Goal: Task Accomplishment & Management: Use online tool/utility

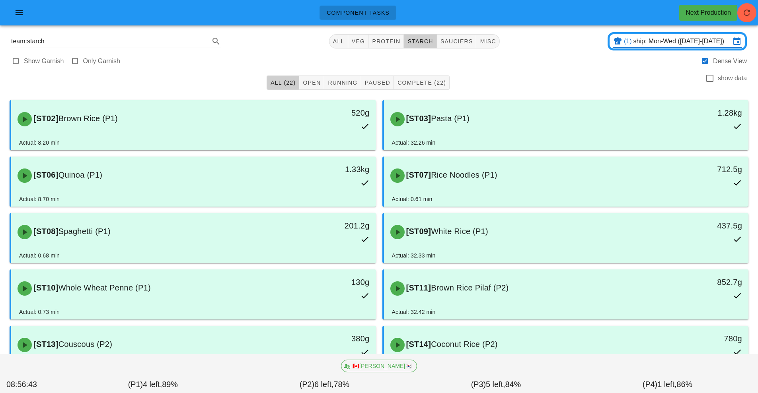
click at [647, 43] on input "ship: Mon-Wed (Oct 13-Oct 15)" at bounding box center [681, 41] width 97 height 13
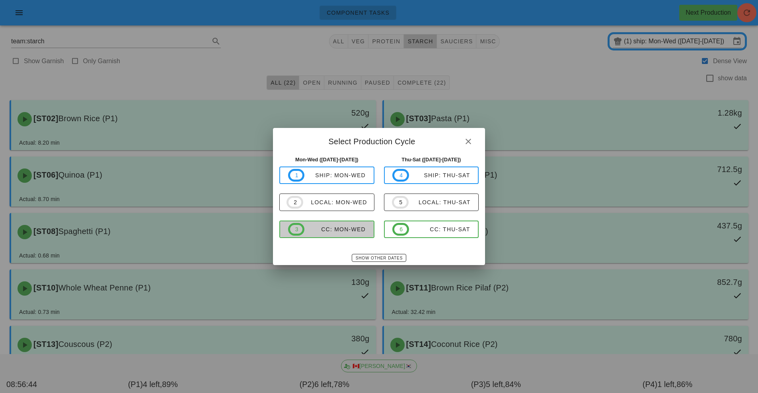
click at [358, 229] on div "CC: Mon-Wed" at bounding box center [334, 229] width 61 height 6
type input "CC: Mon-Wed ([DATE]-[DATE])"
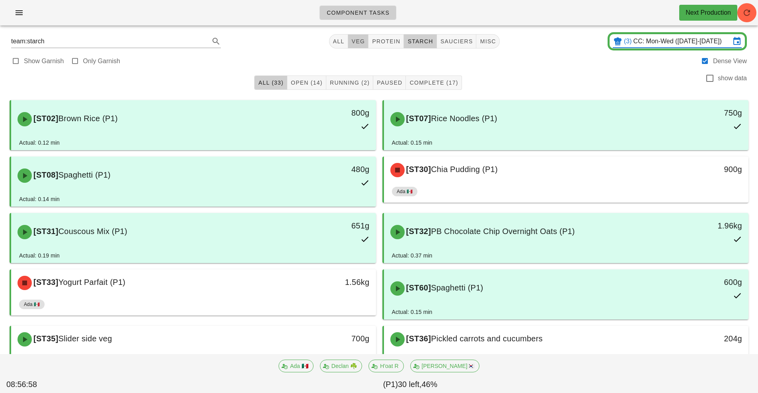
click at [353, 44] on span "veg" at bounding box center [358, 41] width 14 height 6
type input "team:veg"
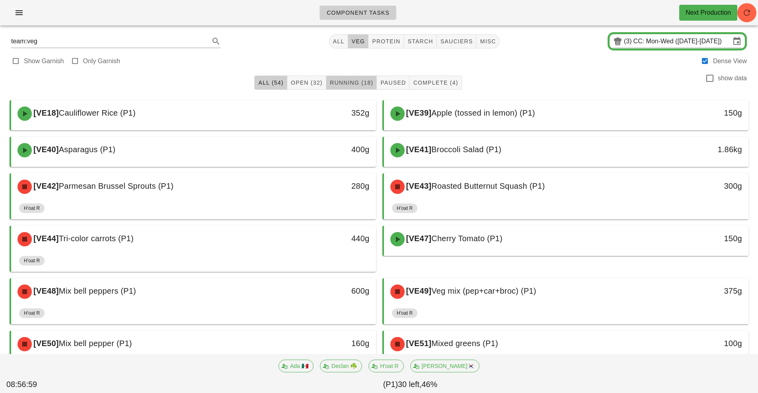
click at [361, 83] on span "Running (18)" at bounding box center [351, 83] width 44 height 6
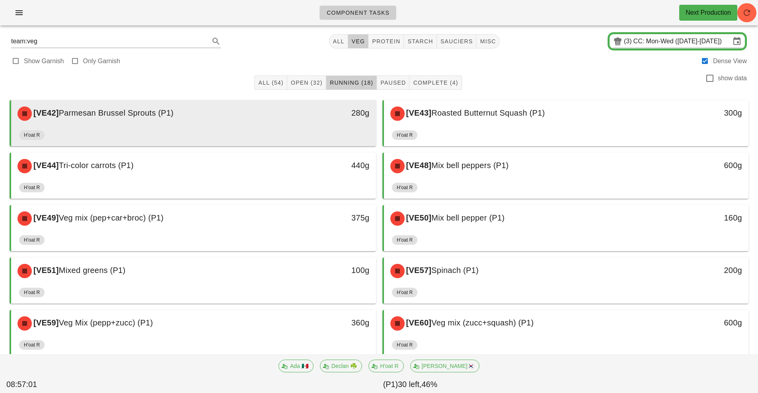
click at [319, 116] on div "280g" at bounding box center [328, 113] width 81 height 13
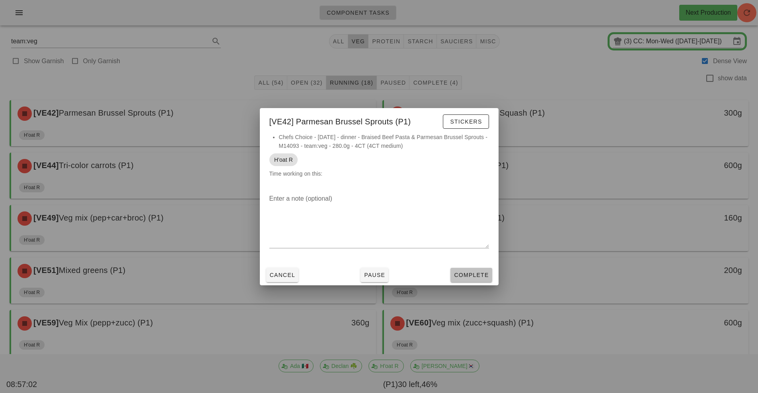
click at [477, 276] on span "Complete" at bounding box center [470, 275] width 35 height 6
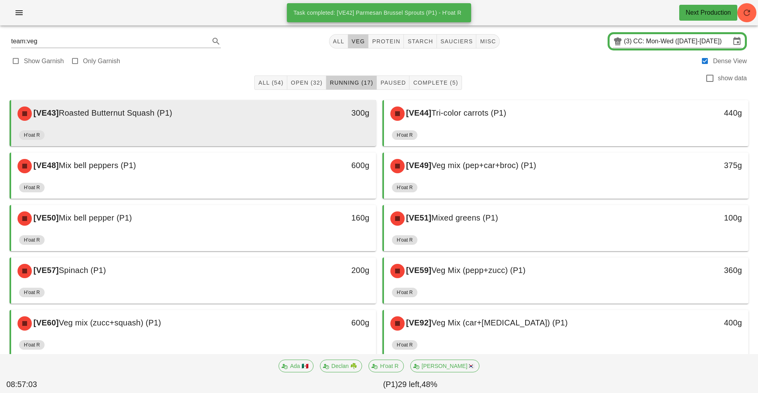
click at [288, 127] on div "H'oat R" at bounding box center [193, 136] width 349 height 19
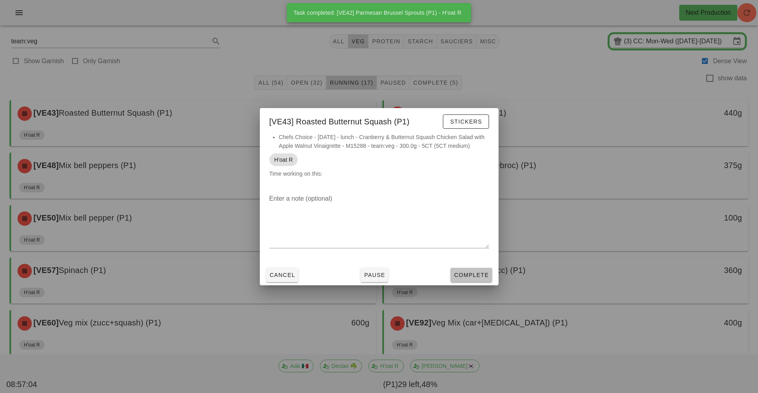
click at [475, 278] on span "Complete" at bounding box center [470, 275] width 35 height 6
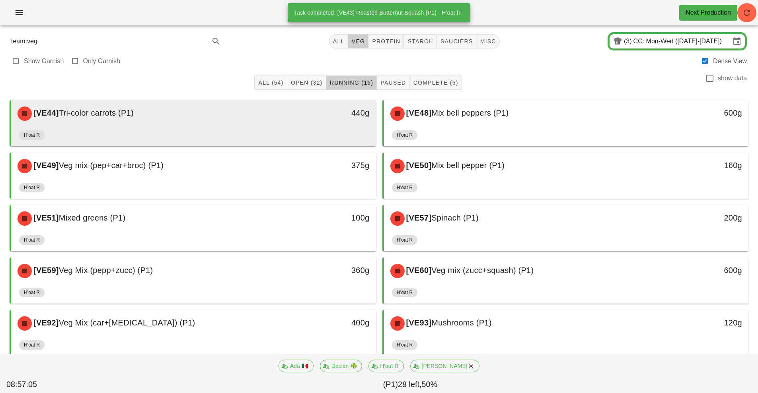
click at [294, 129] on div "H'oat R" at bounding box center [193, 136] width 349 height 19
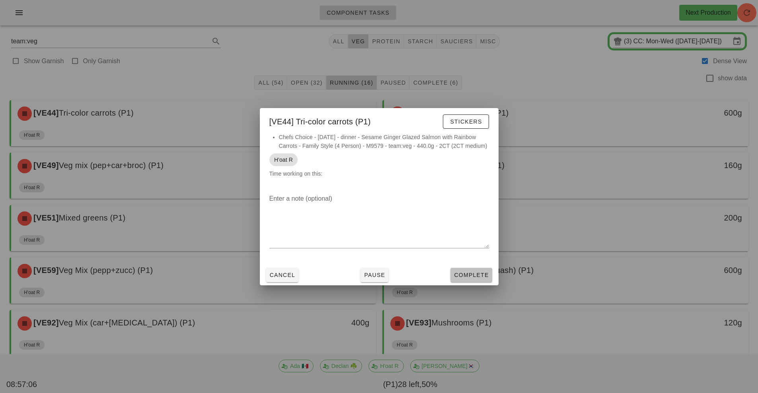
click at [470, 275] on span "Complete" at bounding box center [470, 275] width 35 height 6
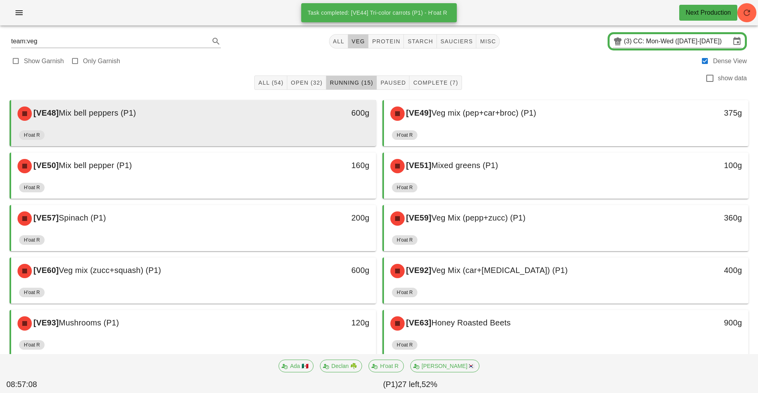
click at [303, 130] on div "H'oat R" at bounding box center [193, 136] width 349 height 19
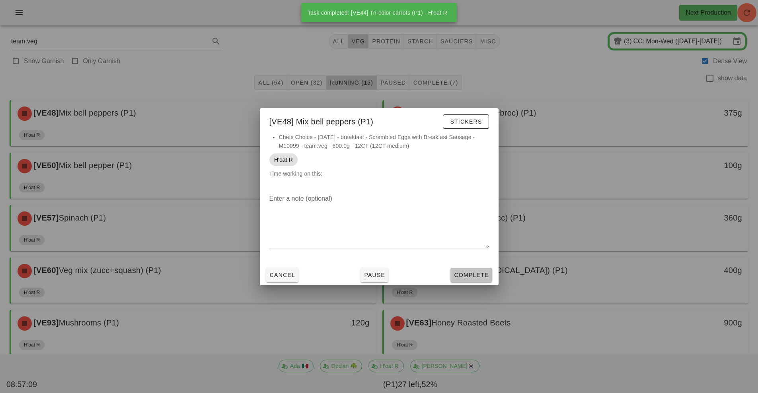
click at [460, 275] on span "Complete" at bounding box center [470, 275] width 35 height 6
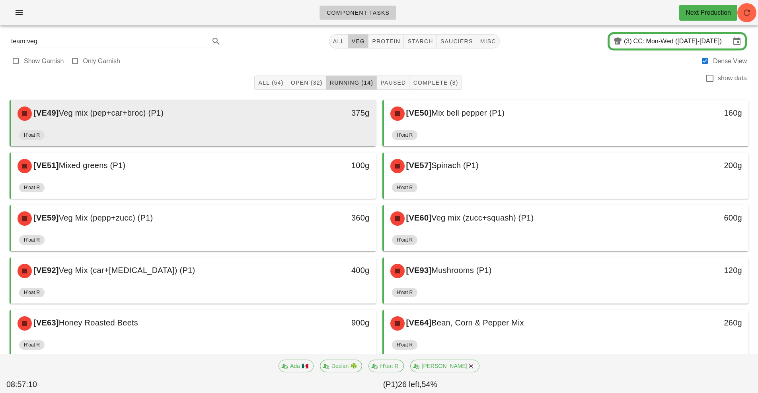
click at [285, 126] on div "[VE49] Veg mix (pep+car+broc) (P1) 375g" at bounding box center [193, 113] width 365 height 27
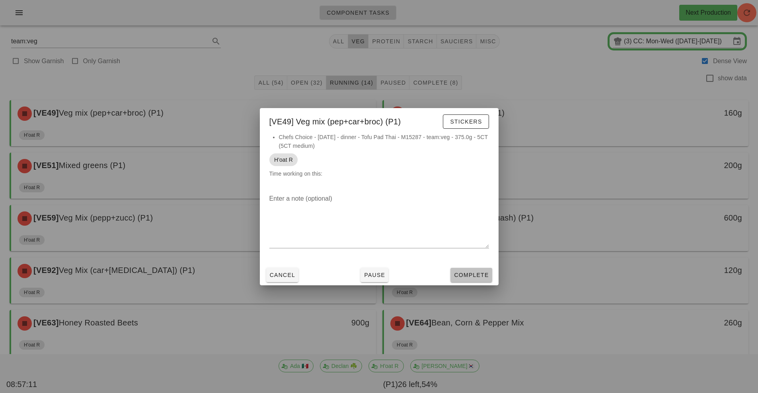
click at [471, 277] on span "Complete" at bounding box center [470, 275] width 35 height 6
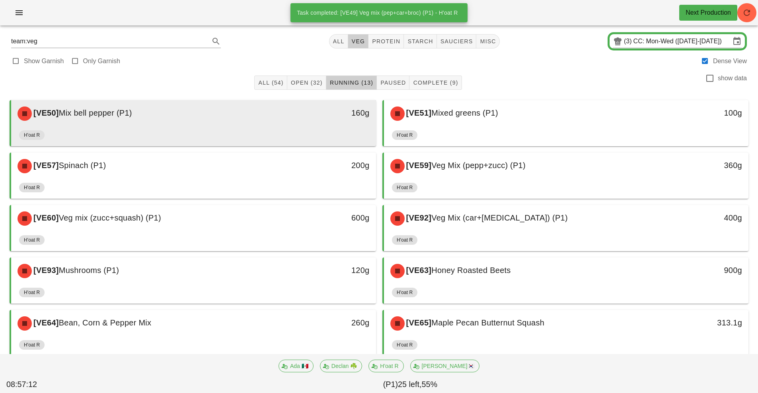
click at [309, 128] on div "H'oat R" at bounding box center [193, 136] width 349 height 19
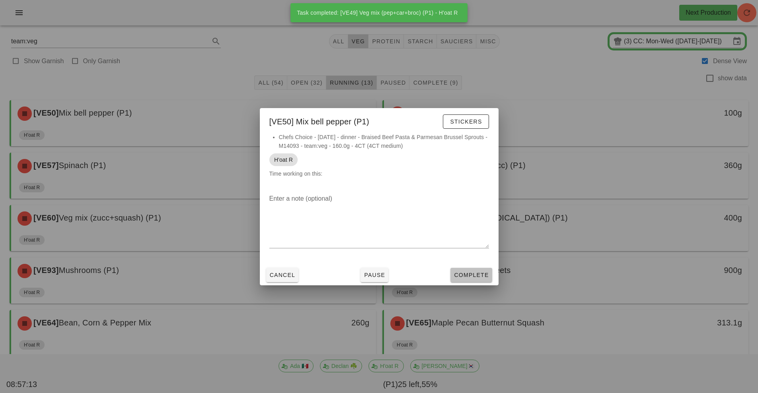
click at [470, 280] on button "Complete" at bounding box center [470, 275] width 41 height 14
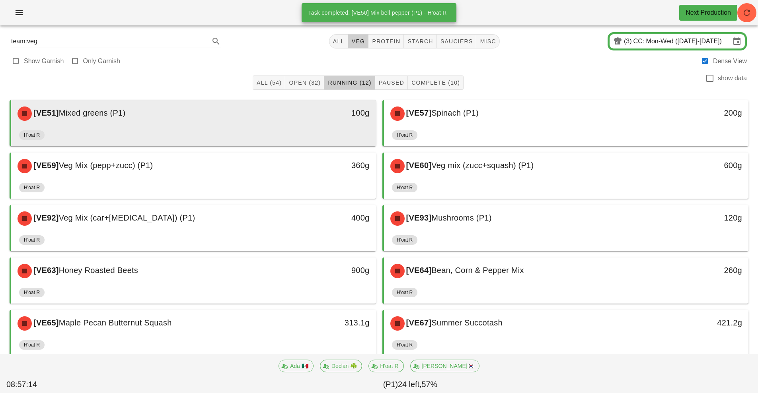
click at [355, 132] on div "H'oat R" at bounding box center [193, 136] width 349 height 19
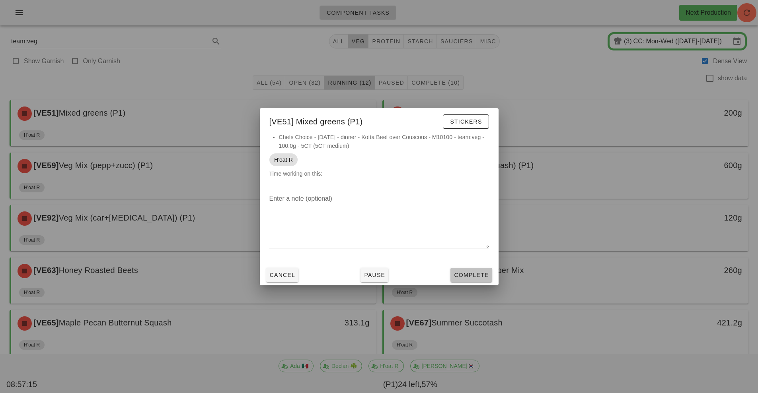
click at [475, 275] on span "Complete" at bounding box center [470, 275] width 35 height 6
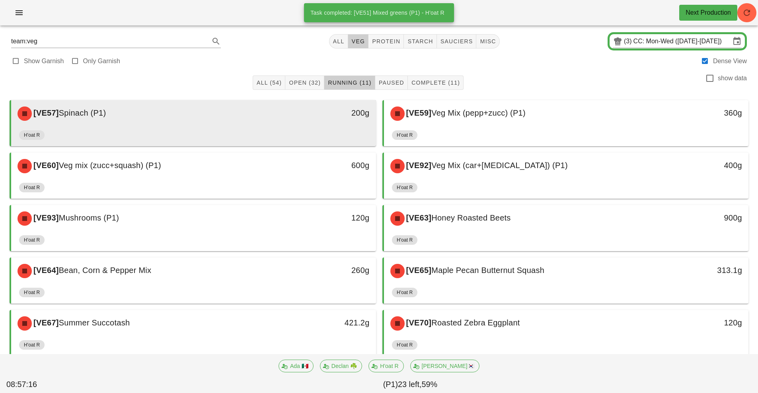
click at [350, 129] on div "H'oat R" at bounding box center [193, 136] width 349 height 19
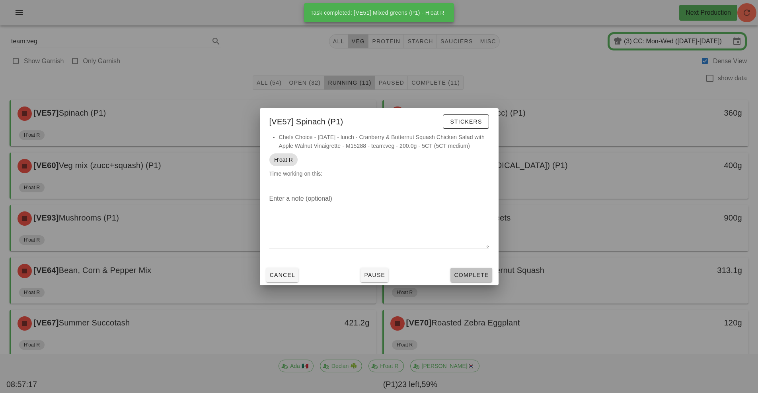
click at [478, 281] on button "Complete" at bounding box center [470, 275] width 41 height 14
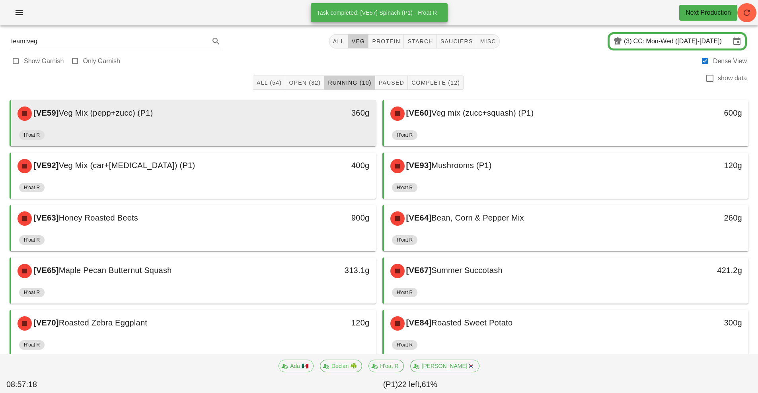
click at [348, 116] on div "360g" at bounding box center [328, 113] width 81 height 13
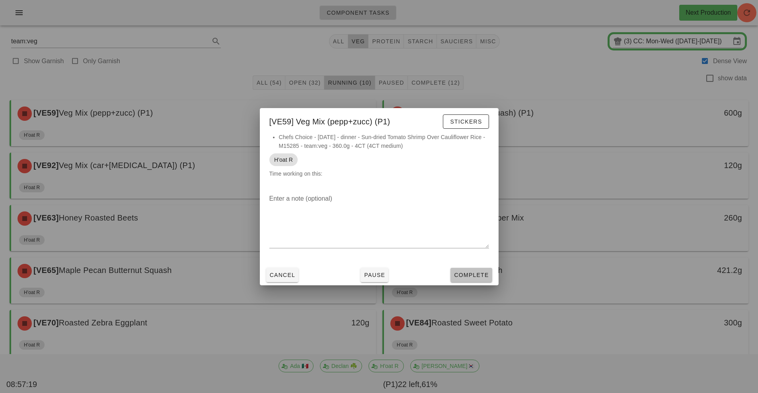
click at [475, 275] on span "Complete" at bounding box center [470, 275] width 35 height 6
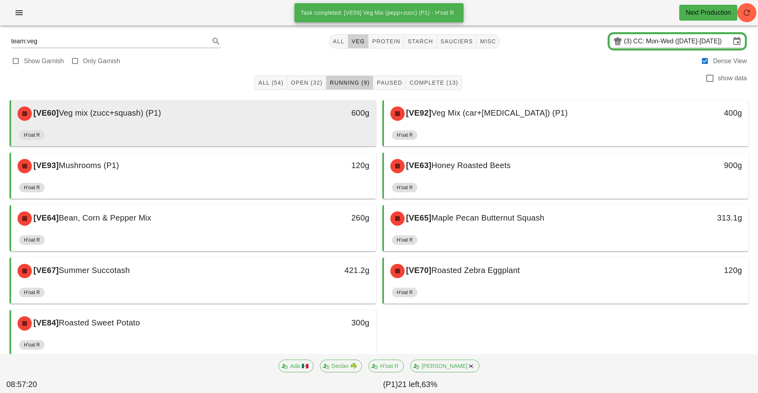
click at [328, 120] on div "600g" at bounding box center [329, 114] width 90 height 24
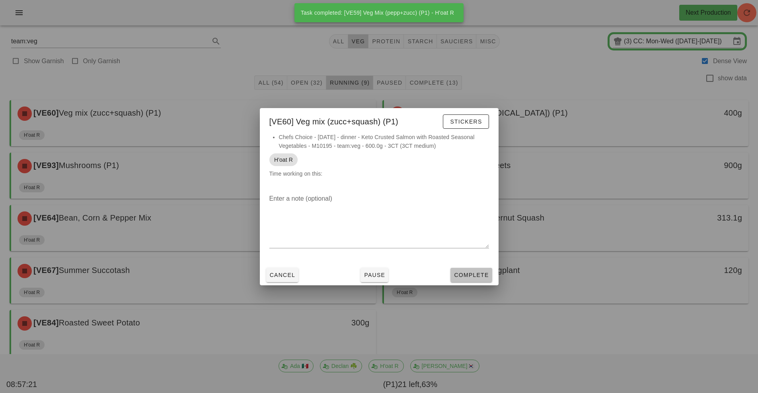
click at [485, 268] on button "Complete" at bounding box center [470, 275] width 41 height 14
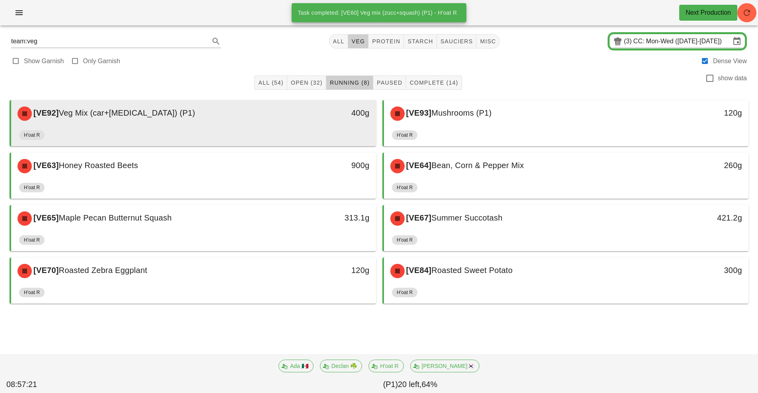
click at [331, 125] on div "400g" at bounding box center [329, 114] width 90 height 24
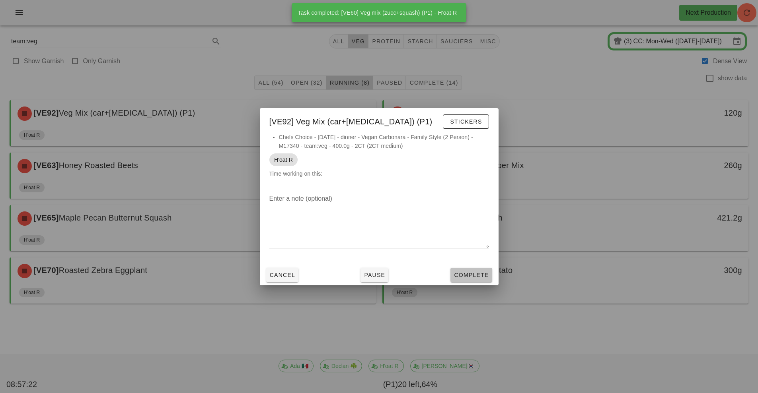
click at [481, 274] on span "Complete" at bounding box center [470, 275] width 35 height 6
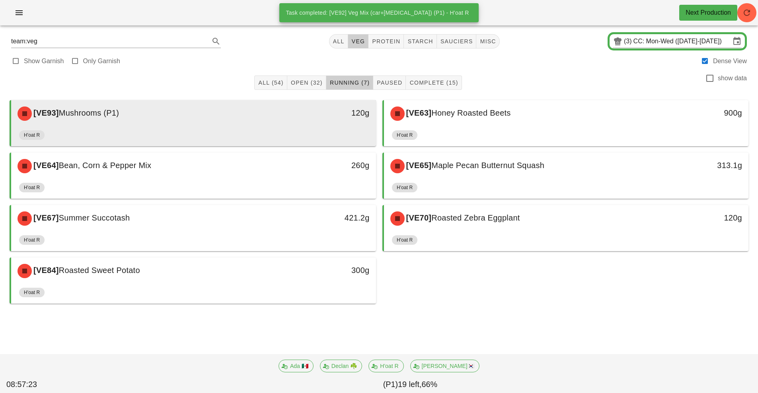
click at [327, 122] on div "120g" at bounding box center [329, 114] width 90 height 24
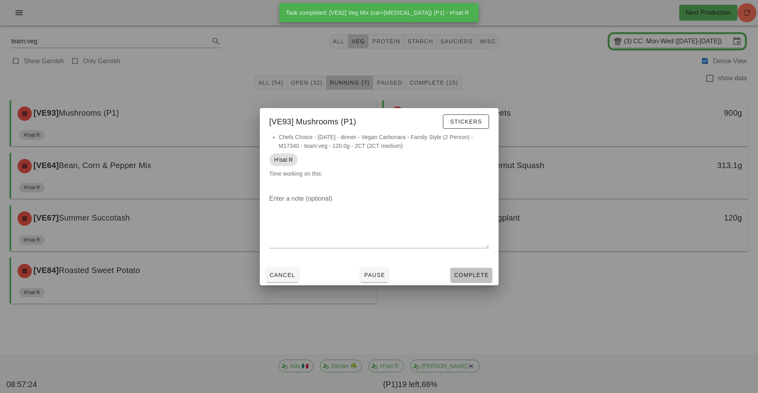
click at [482, 276] on span "Complete" at bounding box center [470, 275] width 35 height 6
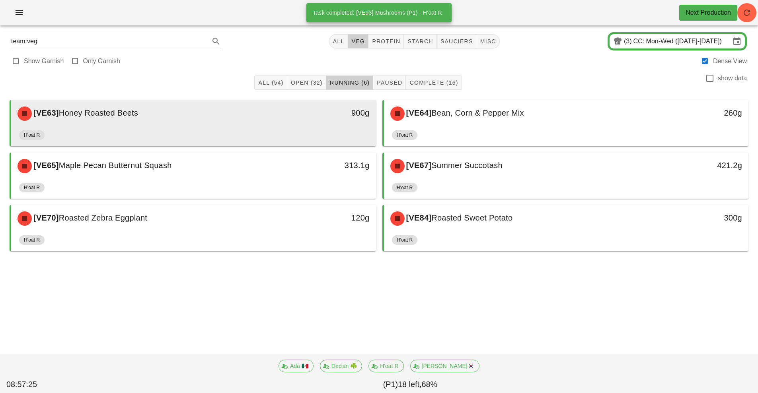
click at [342, 137] on div "H'oat R" at bounding box center [193, 136] width 349 height 19
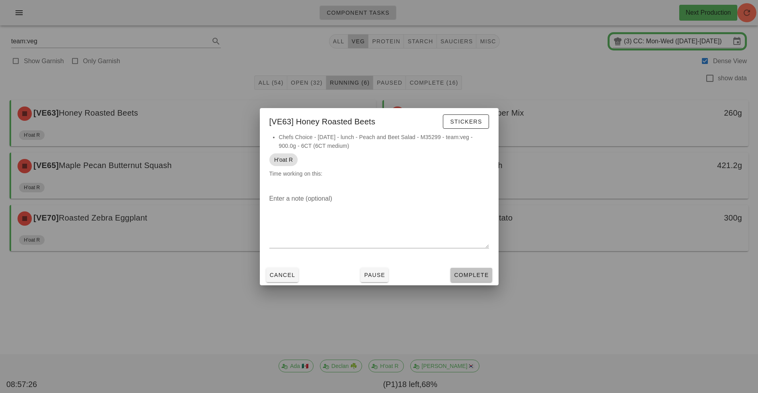
click at [475, 276] on span "Complete" at bounding box center [470, 275] width 35 height 6
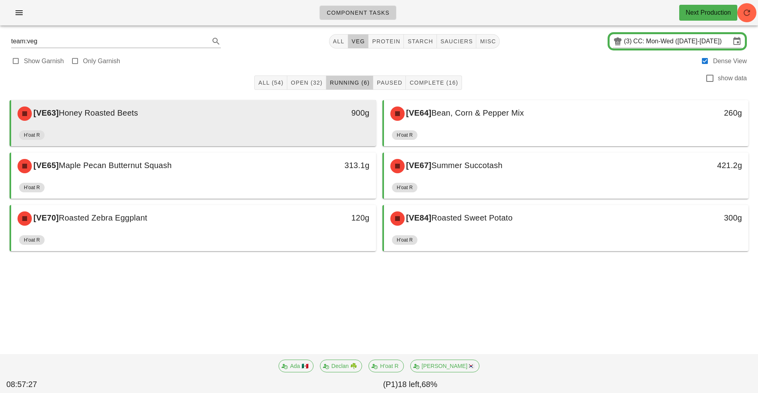
click at [320, 130] on div "H'oat R" at bounding box center [193, 136] width 349 height 19
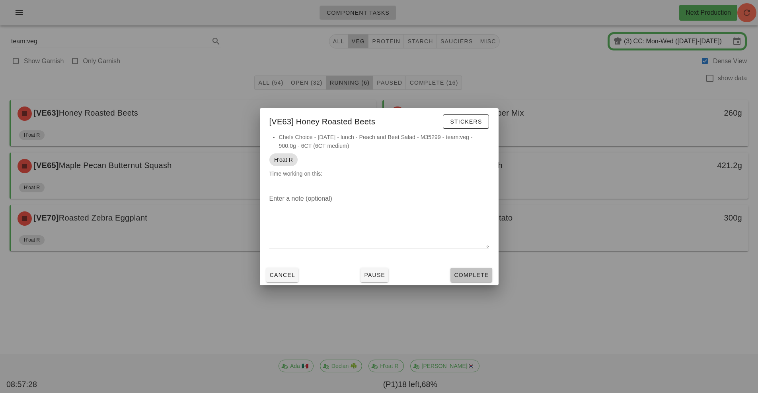
click at [469, 278] on span "Complete" at bounding box center [470, 275] width 35 height 6
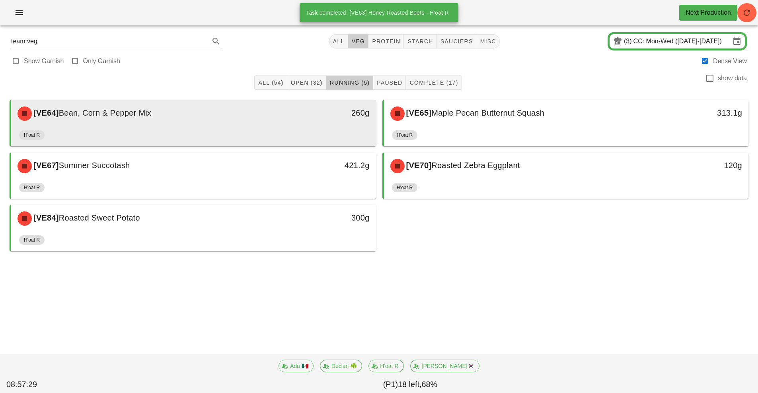
click at [330, 126] on div "[VE64] Bean, Corn & Pepper Mix 260g" at bounding box center [193, 113] width 365 height 27
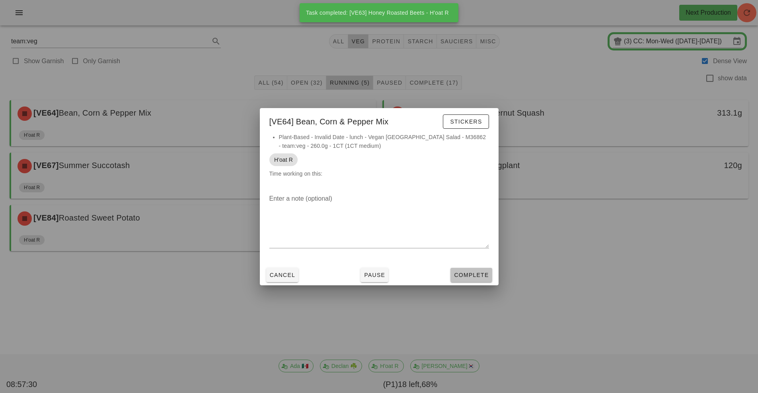
click at [476, 270] on button "Complete" at bounding box center [470, 275] width 41 height 14
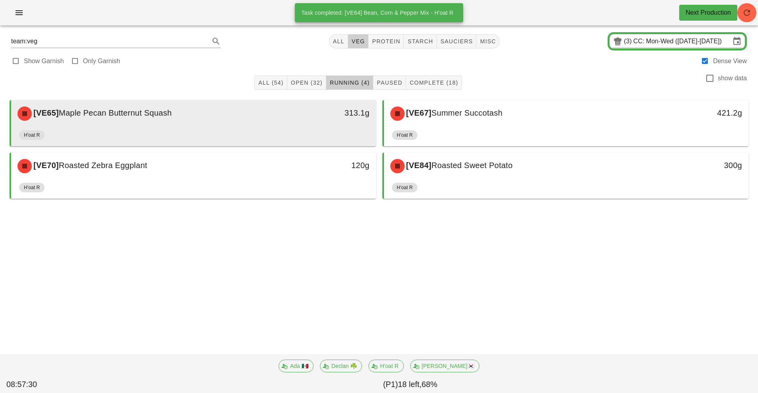
click at [341, 126] on div "[VE65] Maple Pecan Butternut Squash 313.1g" at bounding box center [193, 113] width 365 height 27
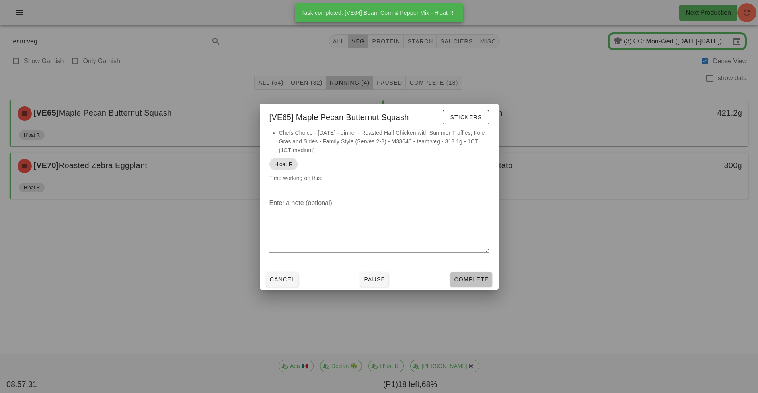
click at [475, 284] on button "Complete" at bounding box center [470, 279] width 41 height 14
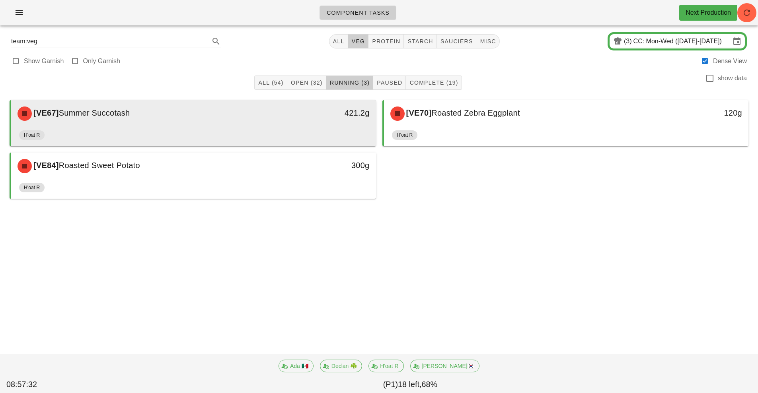
click at [352, 126] on div "[VE67] Summer Succotash 421.2g" at bounding box center [193, 113] width 365 height 27
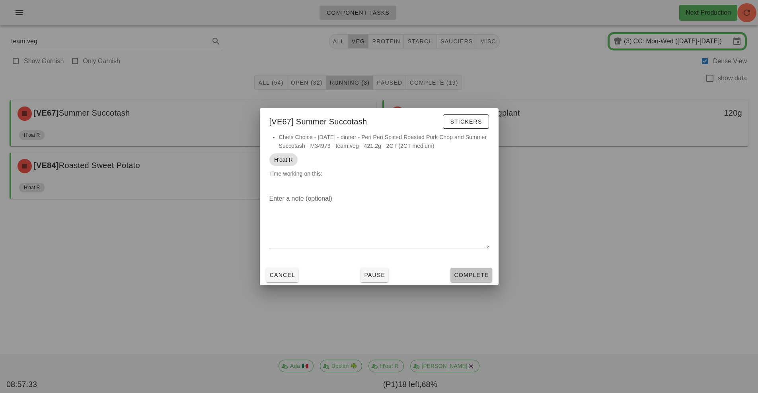
click at [476, 272] on span "Complete" at bounding box center [470, 275] width 35 height 6
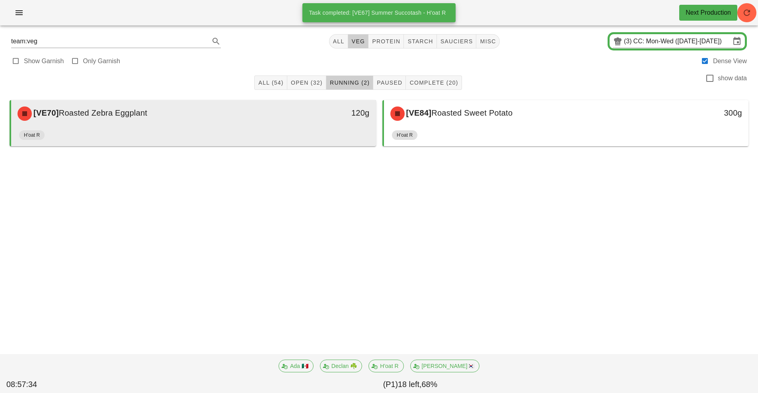
click at [353, 135] on div "H'oat R" at bounding box center [193, 136] width 349 height 19
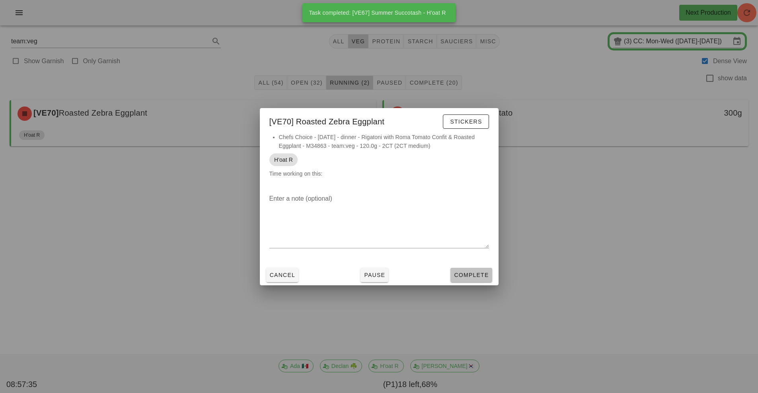
click at [463, 274] on span "Complete" at bounding box center [470, 275] width 35 height 6
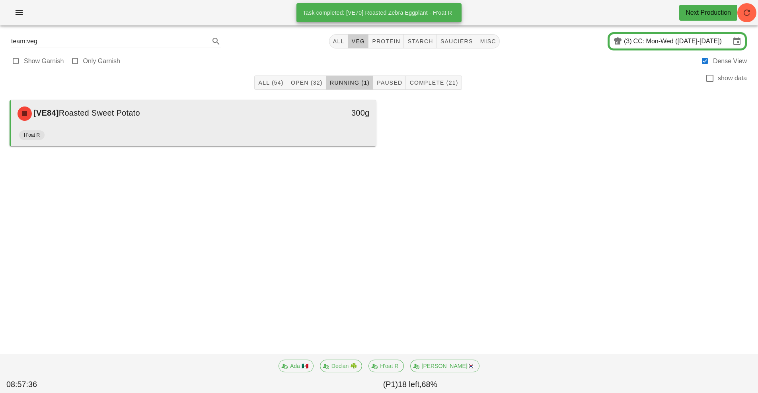
click at [327, 131] on div "H'oat R" at bounding box center [193, 136] width 349 height 19
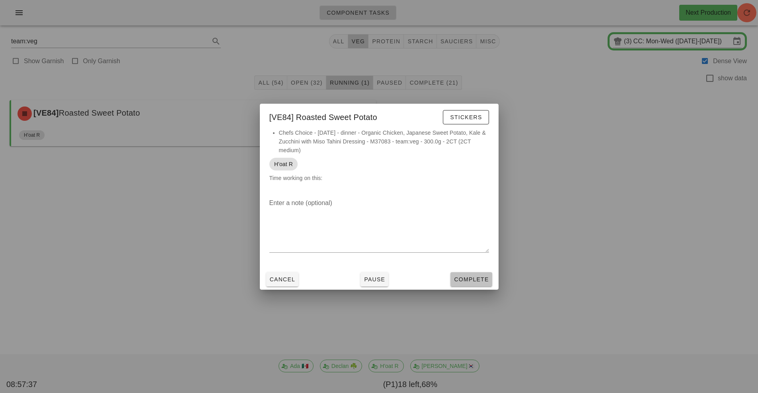
click at [482, 280] on span "Complete" at bounding box center [470, 279] width 35 height 6
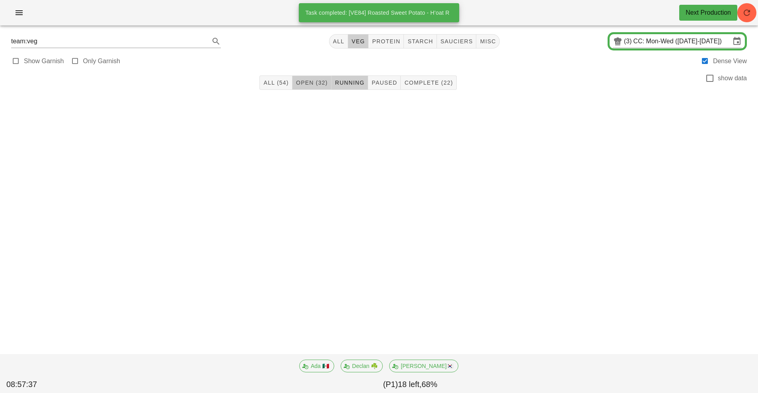
click at [318, 89] on button "Open (32)" at bounding box center [311, 83] width 39 height 14
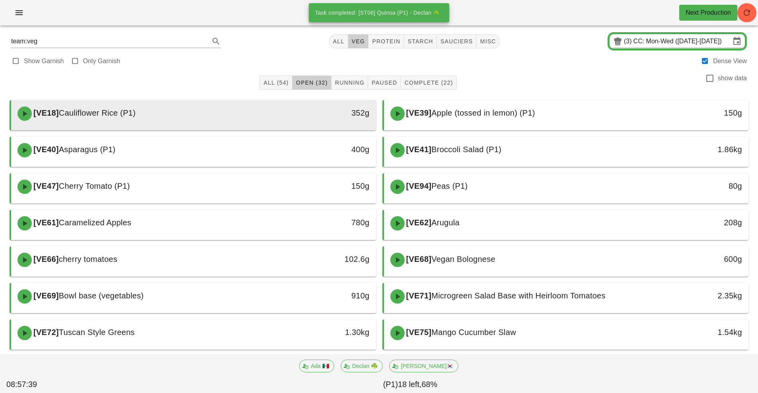
click at [317, 129] on div at bounding box center [193, 128] width 349 height 3
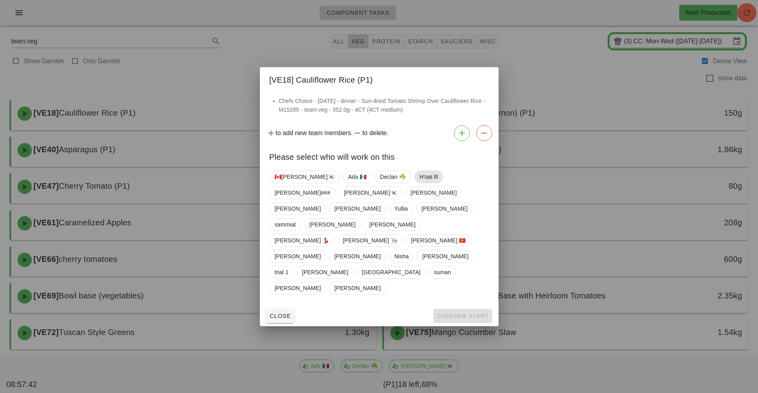
click at [419, 183] on span "H'oat R" at bounding box center [428, 177] width 19 height 12
click at [483, 313] on span "Confirm Start" at bounding box center [462, 316] width 52 height 6
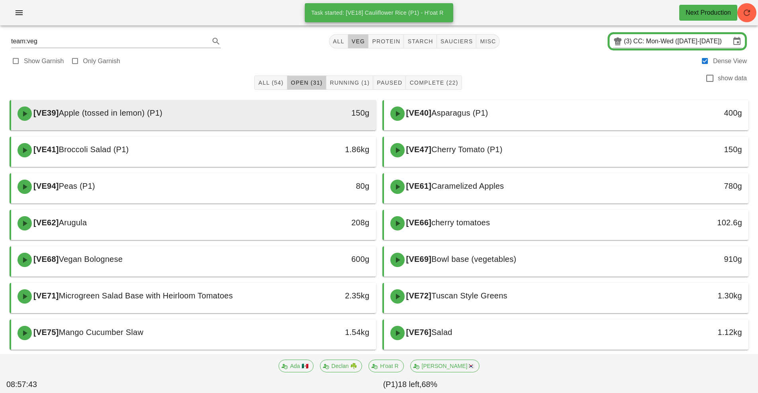
click at [218, 120] on div "[VE39] Apple (tossed in lemon) (P1)" at bounding box center [148, 114] width 271 height 24
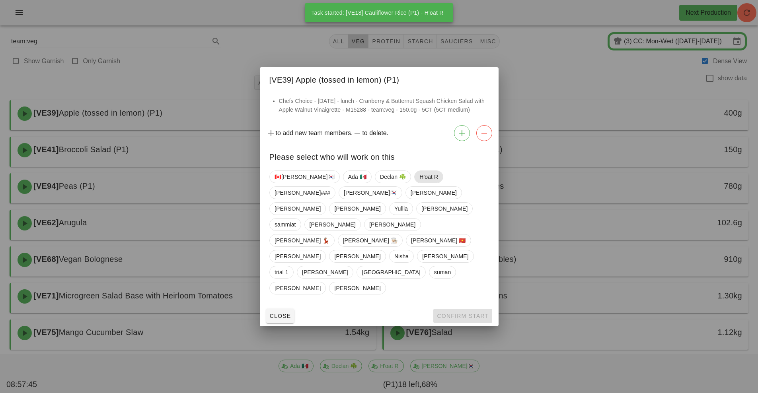
click at [414, 183] on span "H'oat R" at bounding box center [428, 177] width 29 height 13
click at [473, 313] on span "Confirm Start" at bounding box center [462, 316] width 52 height 6
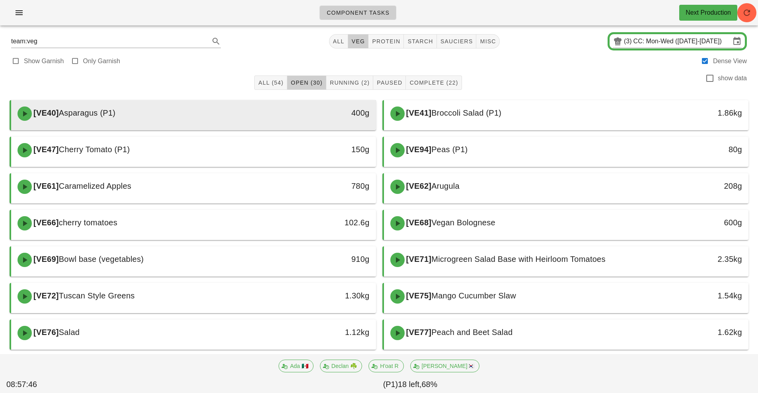
click at [290, 119] on div "400g" at bounding box center [329, 114] width 90 height 24
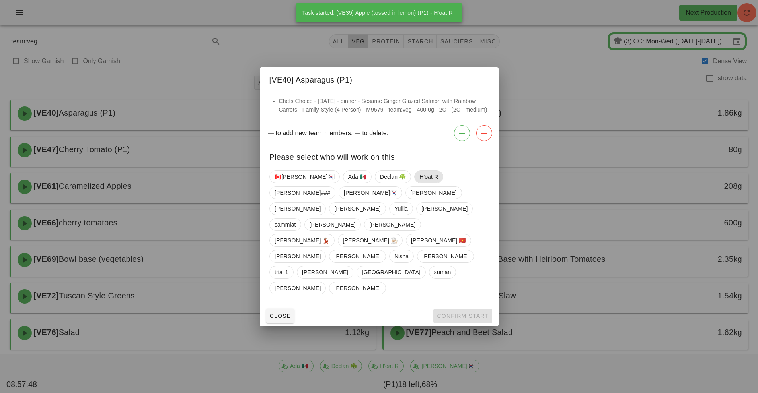
click at [419, 183] on span "H'oat R" at bounding box center [428, 177] width 19 height 12
click at [481, 313] on span "Confirm Start" at bounding box center [462, 316] width 52 height 6
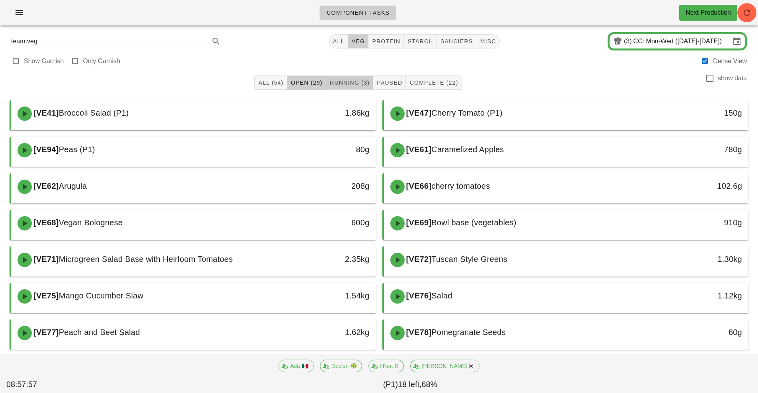
click at [352, 76] on button "Running (3)" at bounding box center [349, 83] width 47 height 14
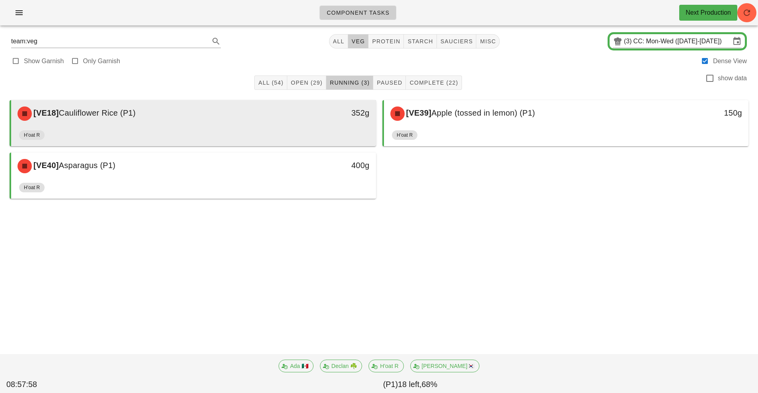
click at [295, 121] on div "352g" at bounding box center [329, 114] width 90 height 24
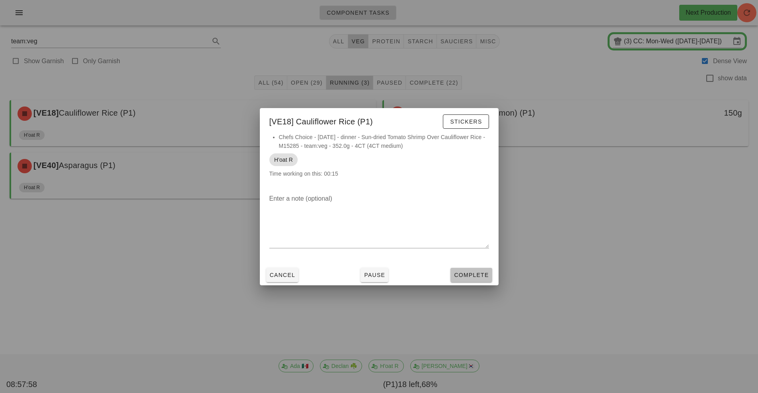
click at [465, 272] on span "Complete" at bounding box center [470, 275] width 35 height 6
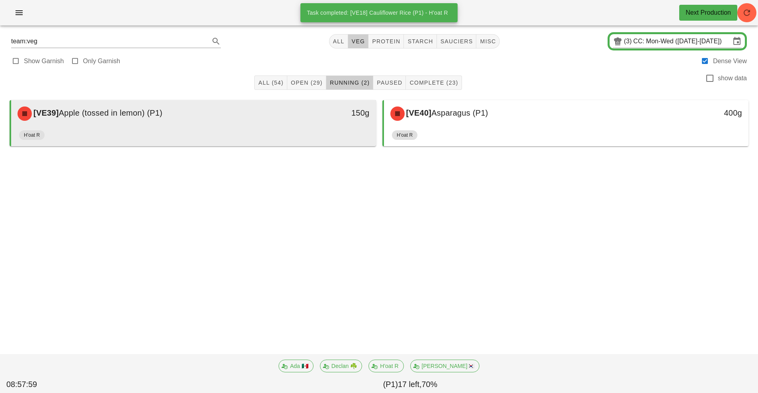
click at [305, 121] on div "150g" at bounding box center [329, 114] width 90 height 24
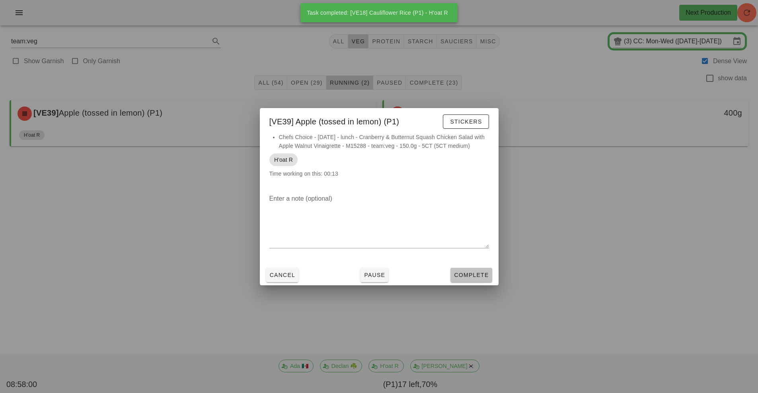
click at [465, 270] on button "Complete" at bounding box center [470, 275] width 41 height 14
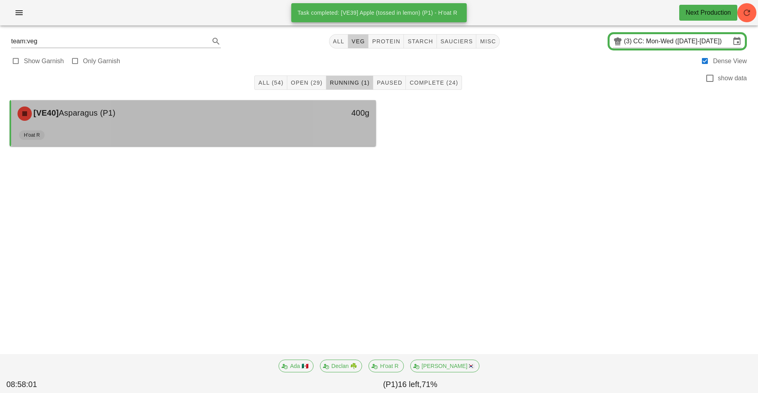
click at [310, 125] on div "400g" at bounding box center [329, 114] width 90 height 24
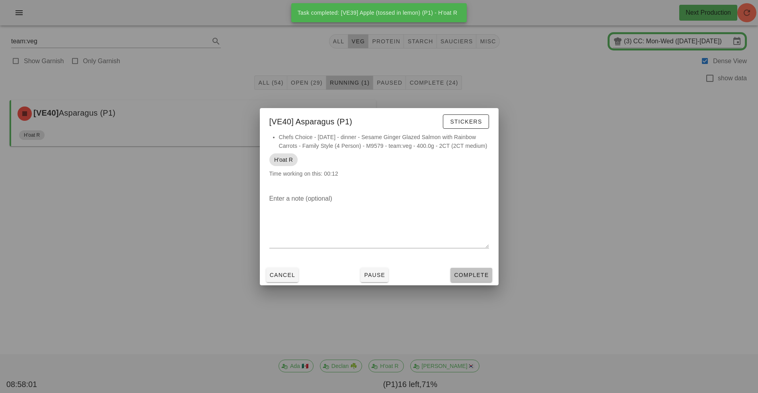
click at [475, 278] on span "Complete" at bounding box center [470, 275] width 35 height 6
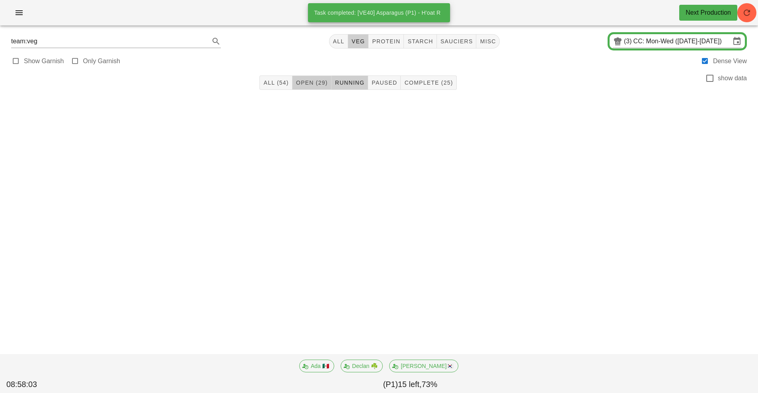
click at [308, 89] on button "Open (29)" at bounding box center [311, 83] width 39 height 14
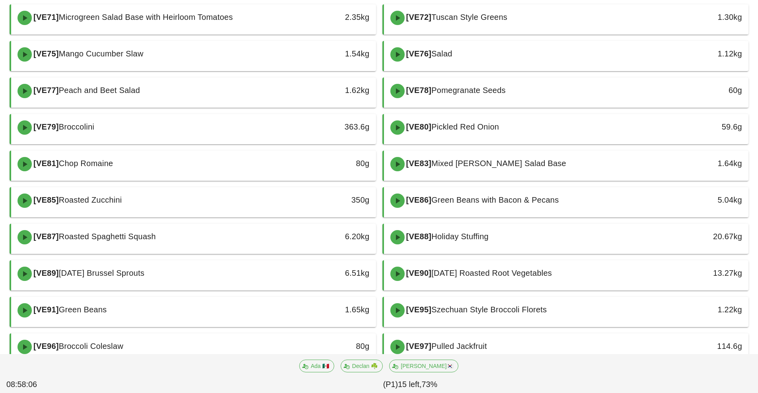
scroll to position [307, 0]
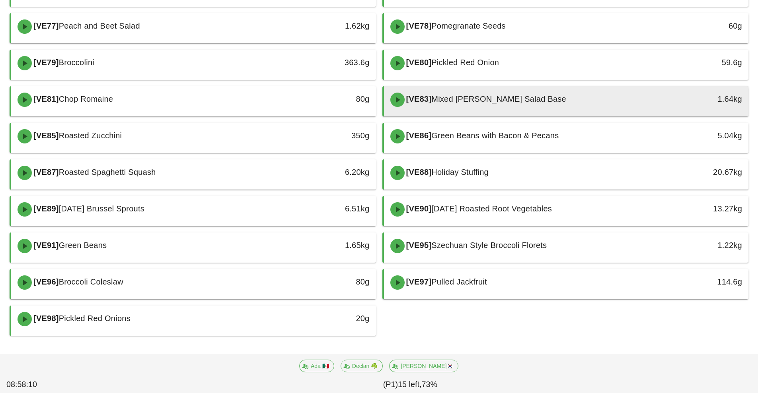
click at [529, 94] on div "[VE83] Mixed [PERSON_NAME] Salad Base" at bounding box center [520, 100] width 271 height 24
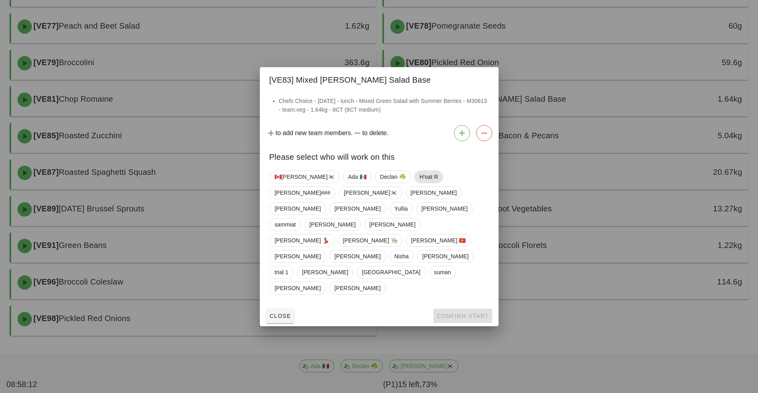
click at [419, 183] on span "H'oat R" at bounding box center [428, 177] width 19 height 12
click at [481, 313] on span "Confirm Start" at bounding box center [462, 316] width 52 height 6
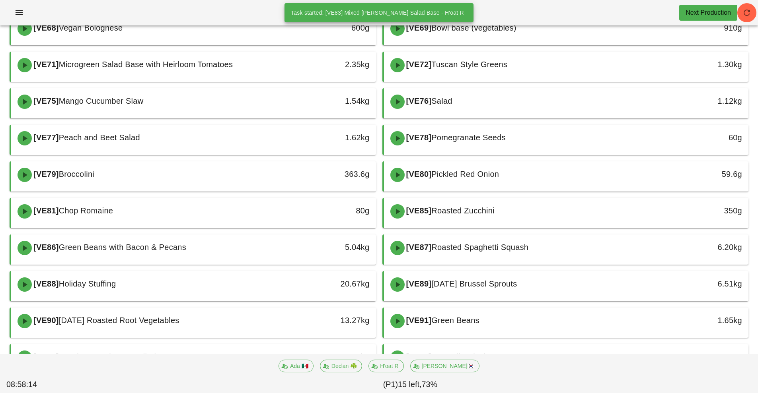
scroll to position [194, 0]
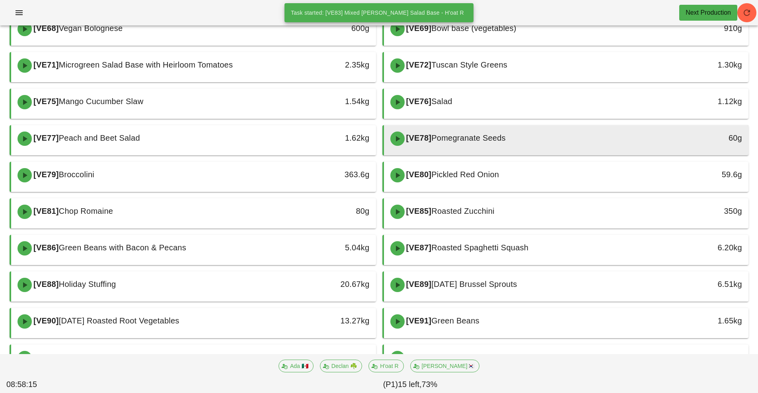
click at [518, 140] on div "[VE78] Pomegranate Seeds" at bounding box center [520, 139] width 271 height 24
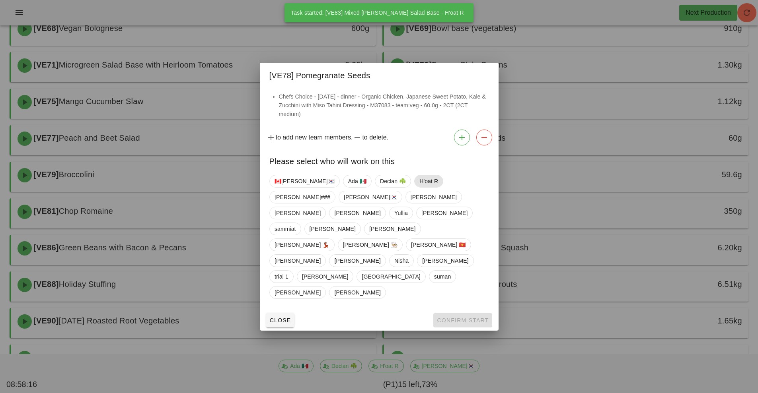
click at [414, 188] on span "H'oat R" at bounding box center [428, 181] width 29 height 13
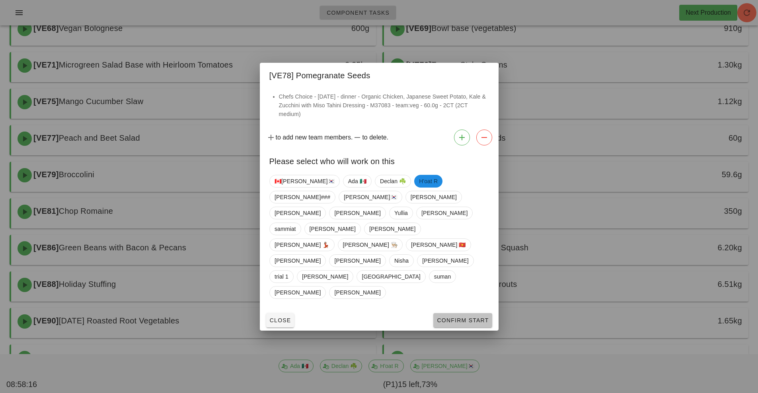
click at [483, 317] on span "Confirm Start" at bounding box center [462, 320] width 52 height 6
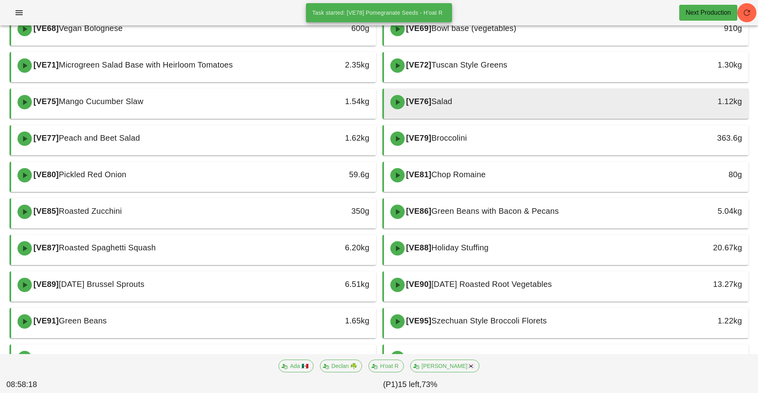
click at [497, 106] on div "[VE76] Salad" at bounding box center [520, 102] width 271 height 24
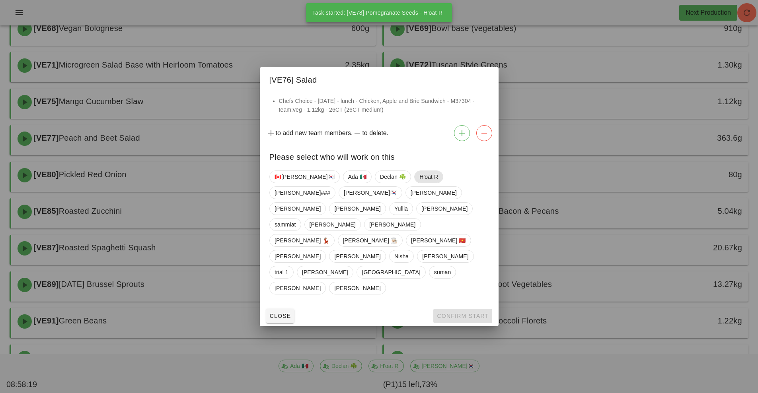
click at [419, 183] on span "H'oat R" at bounding box center [428, 177] width 19 height 12
click at [470, 309] on button "Confirm Start" at bounding box center [462, 316] width 58 height 14
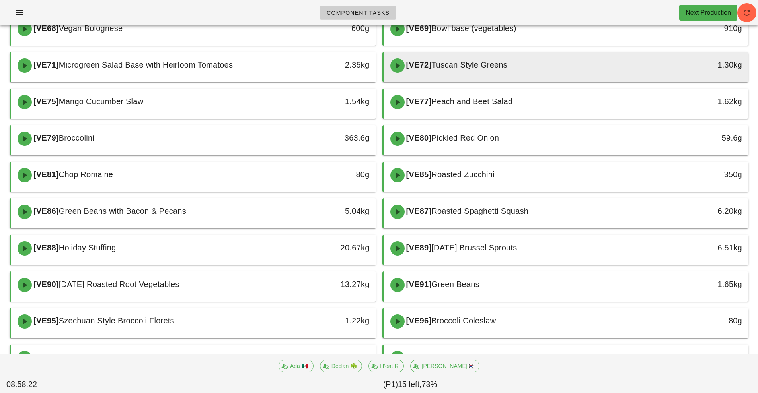
click at [492, 67] on span "Tuscan Style Greens" at bounding box center [469, 64] width 76 height 9
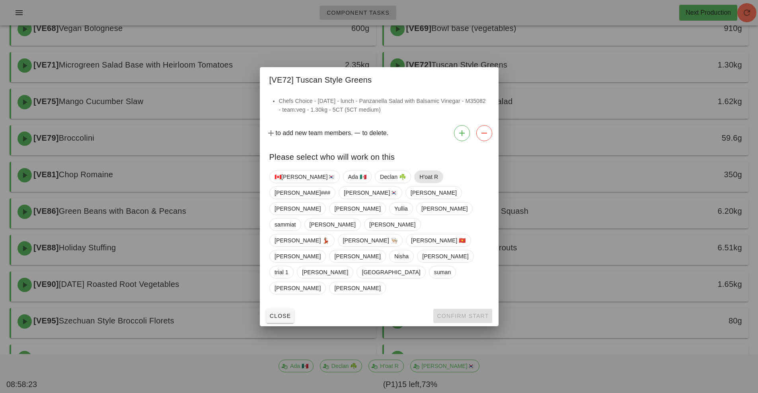
click at [419, 183] on span "H'oat R" at bounding box center [428, 177] width 19 height 12
click at [471, 311] on div at bounding box center [379, 196] width 758 height 393
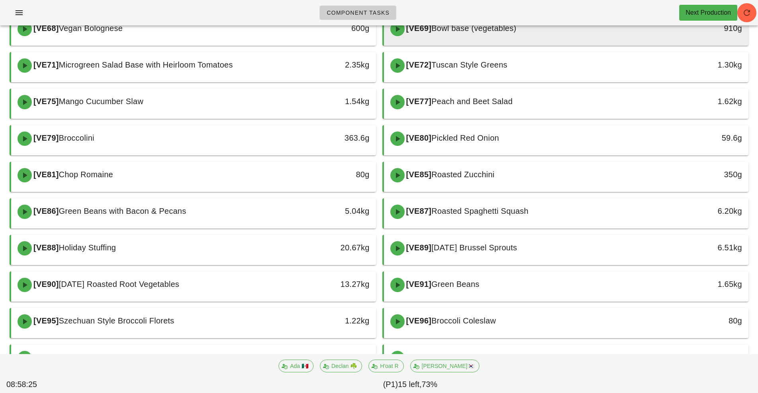
click at [492, 43] on div at bounding box center [566, 44] width 349 height 3
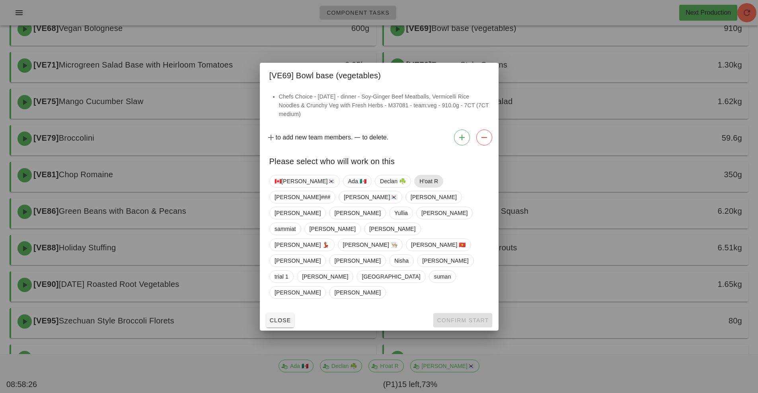
click at [419, 187] on span "H'oat R" at bounding box center [428, 181] width 19 height 12
click at [474, 317] on span "Confirm Start" at bounding box center [462, 320] width 52 height 6
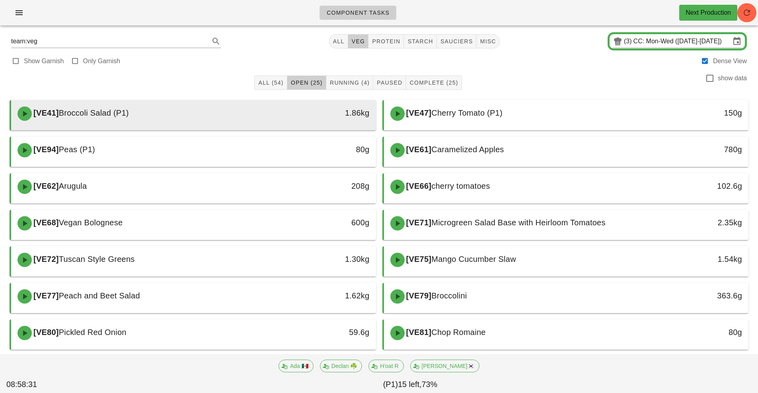
click at [266, 101] on div "[VE41] Broccoli Salad (P1) 1.86kg" at bounding box center [193, 113] width 365 height 27
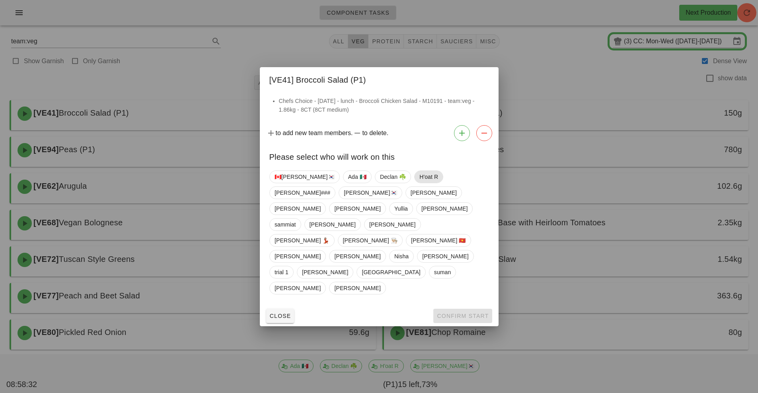
click at [419, 183] on span "H'oat R" at bounding box center [428, 177] width 19 height 12
click at [463, 313] on span "Confirm Start" at bounding box center [462, 316] width 52 height 6
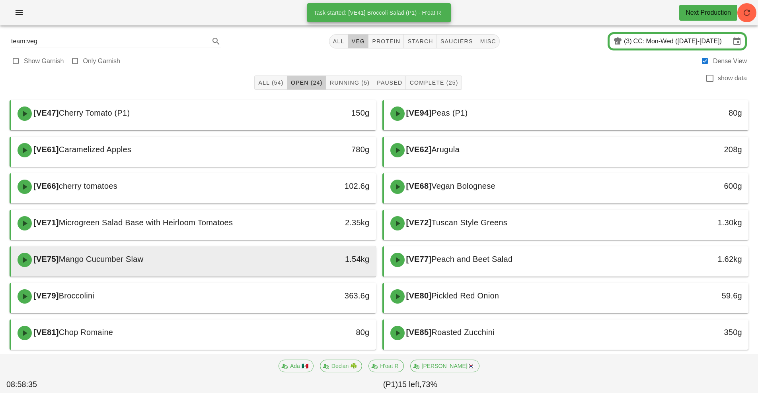
click at [308, 253] on div "1.54kg" at bounding box center [328, 259] width 81 height 13
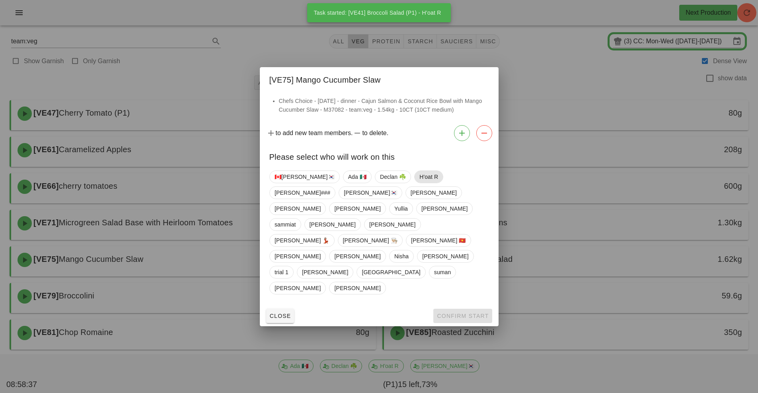
click at [419, 183] on span "H'oat R" at bounding box center [428, 177] width 19 height 12
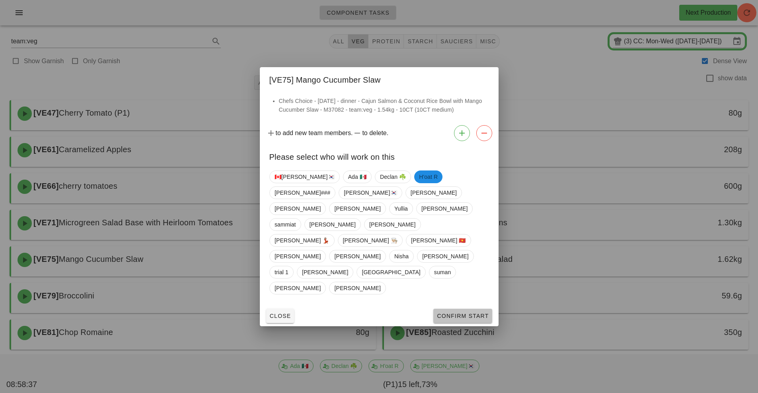
click at [486, 309] on button "Confirm Start" at bounding box center [462, 316] width 58 height 14
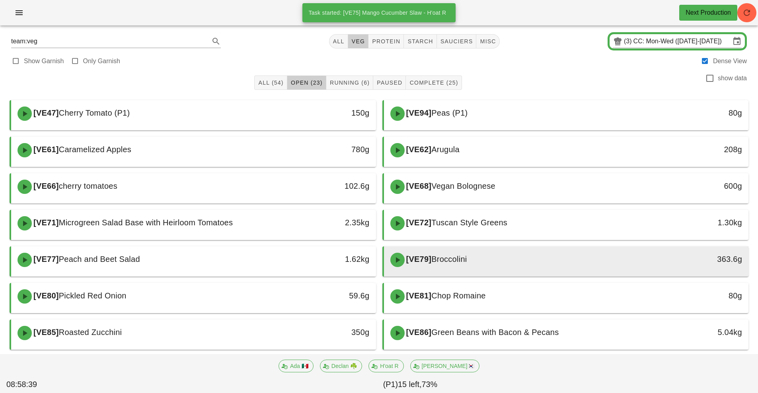
click at [493, 255] on div "[VE79] Broccolini" at bounding box center [520, 260] width 271 height 24
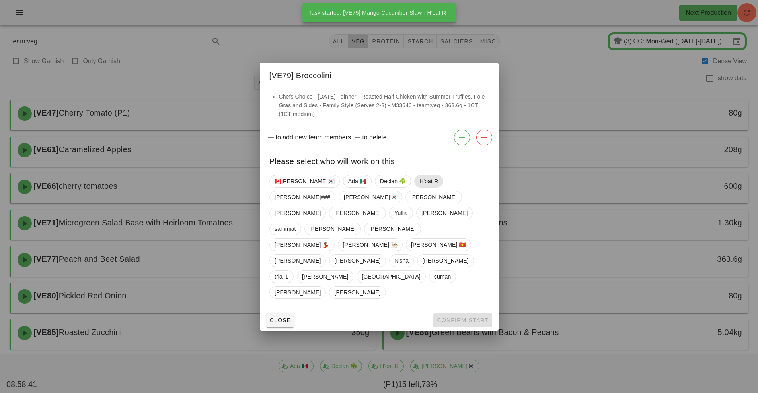
click at [419, 187] on span "H'oat R" at bounding box center [428, 181] width 19 height 12
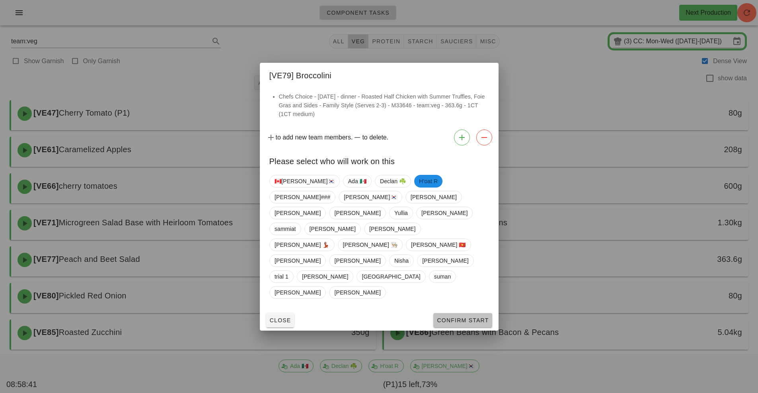
click at [483, 317] on span "Confirm Start" at bounding box center [462, 320] width 52 height 6
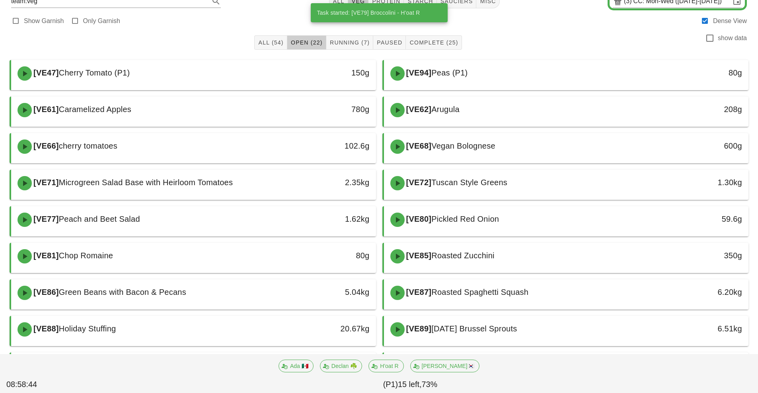
scroll to position [43, 0]
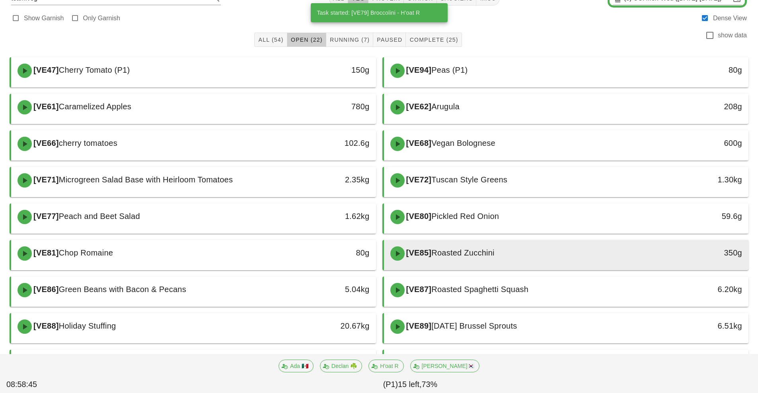
click at [484, 251] on span "Roasted Zucchini" at bounding box center [462, 253] width 63 height 9
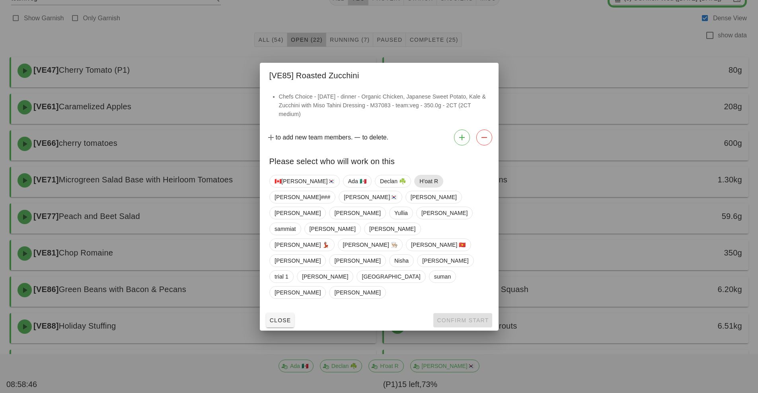
click at [419, 187] on span "H'oat R" at bounding box center [428, 181] width 19 height 12
click at [474, 317] on span "Confirm Start" at bounding box center [462, 320] width 52 height 6
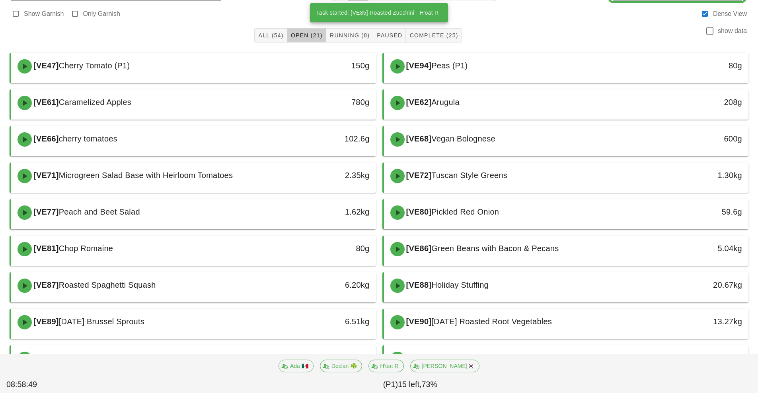
scroll to position [160, 0]
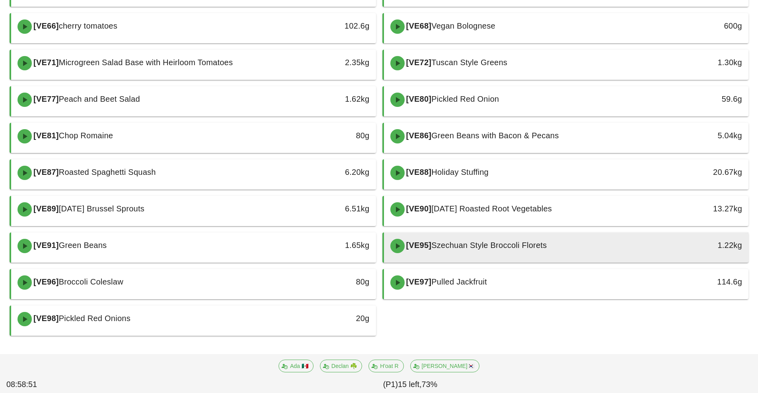
click at [536, 236] on div "[VE95] Szechuan Style Broccoli Florets" at bounding box center [520, 246] width 271 height 24
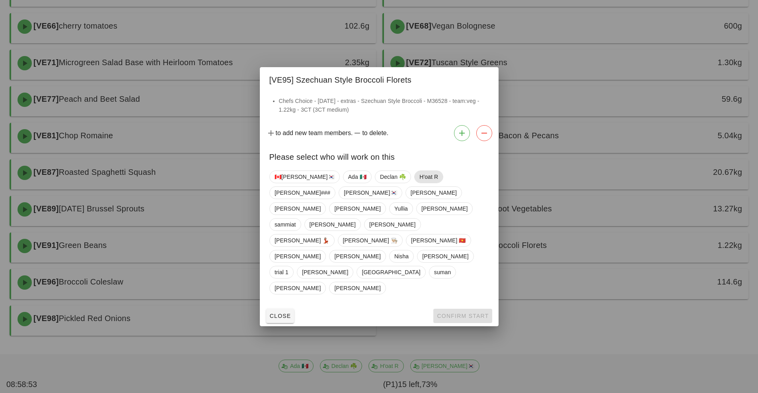
click at [419, 183] on span "H'oat R" at bounding box center [428, 177] width 19 height 12
click at [475, 309] on button "Confirm Start" at bounding box center [462, 316] width 58 height 14
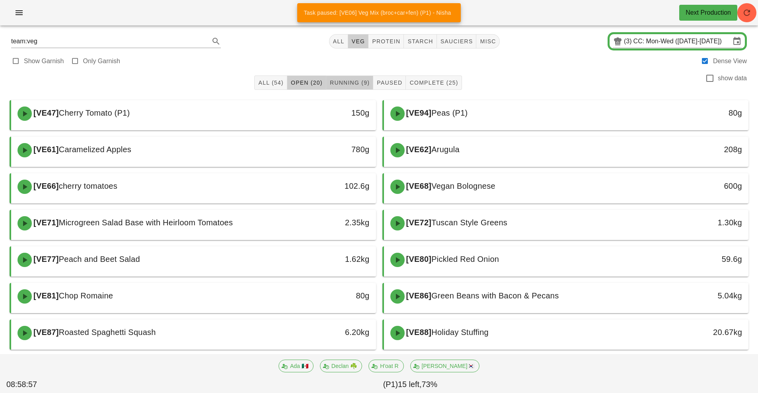
click at [355, 84] on span "Running (9)" at bounding box center [349, 83] width 40 height 6
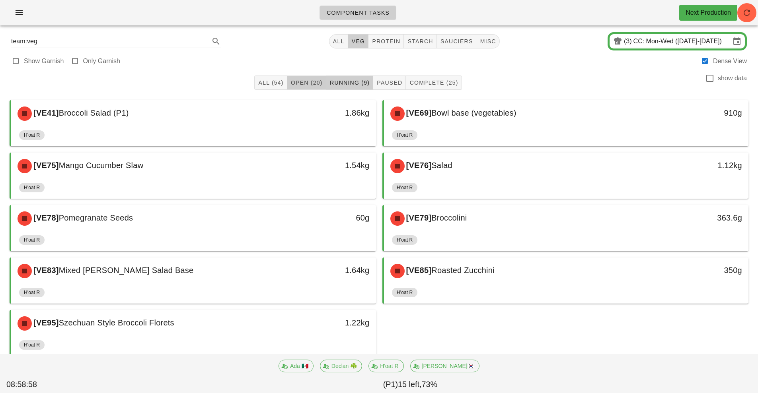
click at [294, 89] on button "Open (20)" at bounding box center [306, 83] width 39 height 14
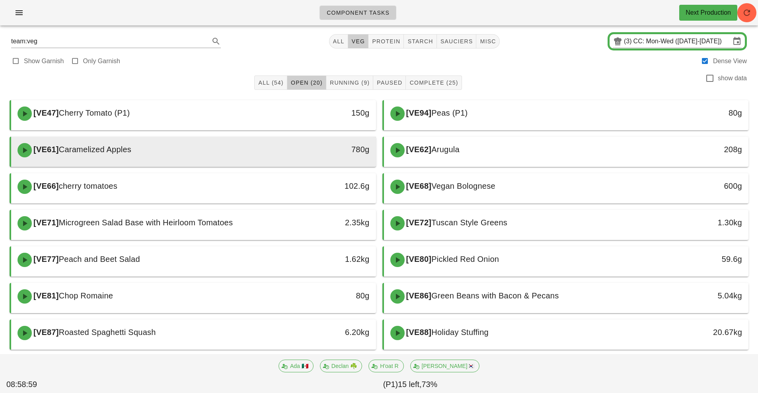
click at [234, 147] on div "[VE61] Caramelized Apples" at bounding box center [148, 150] width 271 height 24
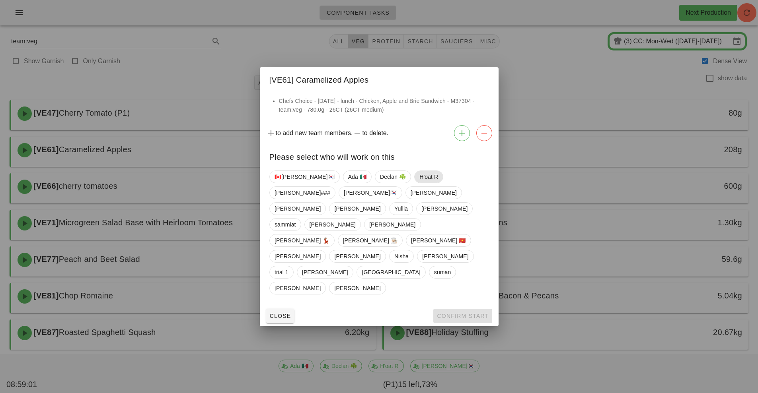
click at [419, 183] on span "H'oat R" at bounding box center [428, 177] width 19 height 12
click at [475, 313] on span "Confirm Start" at bounding box center [462, 316] width 52 height 6
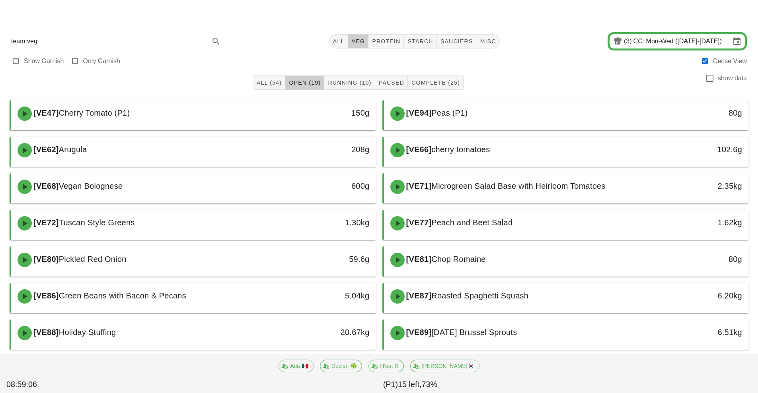
scroll to position [124, 0]
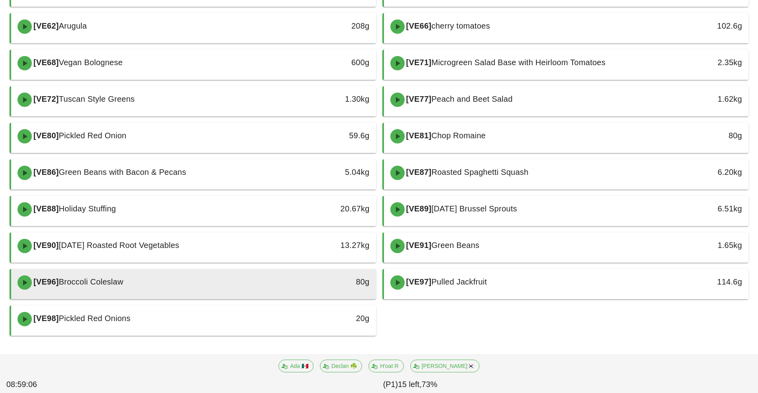
click at [232, 279] on div "[VE96] Broccoli Coleslaw" at bounding box center [148, 283] width 271 height 24
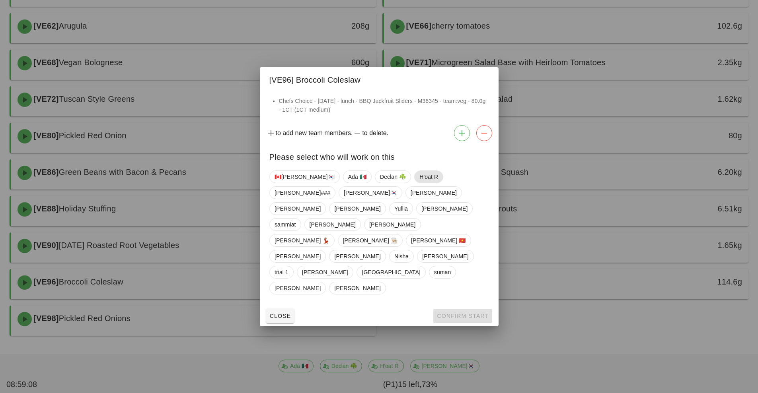
click at [419, 183] on span "H'oat R" at bounding box center [428, 177] width 19 height 12
click at [473, 313] on span "Confirm Start" at bounding box center [462, 316] width 52 height 6
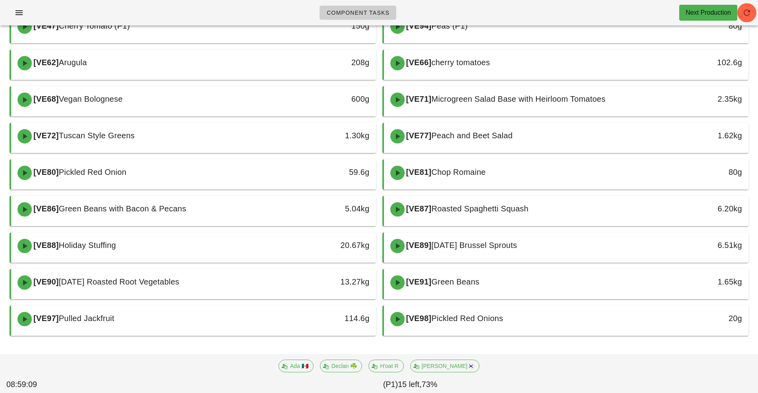
scroll to position [87, 0]
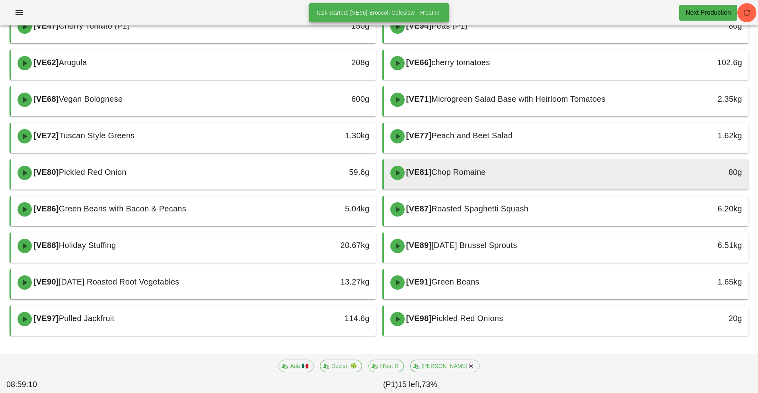
click at [523, 174] on div "[VE81] [PERSON_NAME]" at bounding box center [520, 173] width 271 height 24
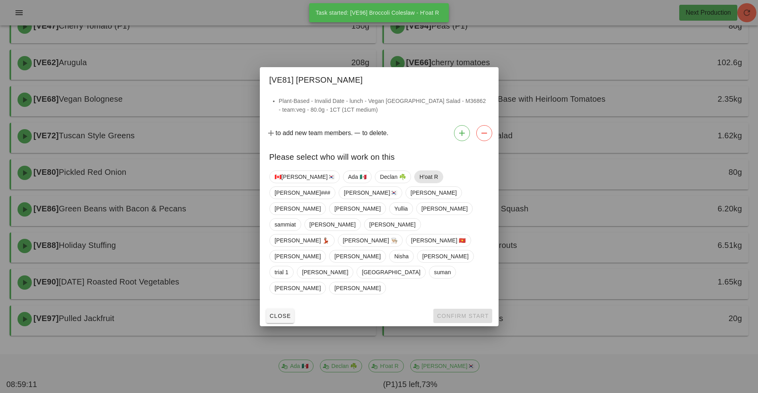
click at [419, 183] on span "H'oat R" at bounding box center [428, 177] width 19 height 12
click at [476, 313] on span "Confirm Start" at bounding box center [462, 316] width 52 height 6
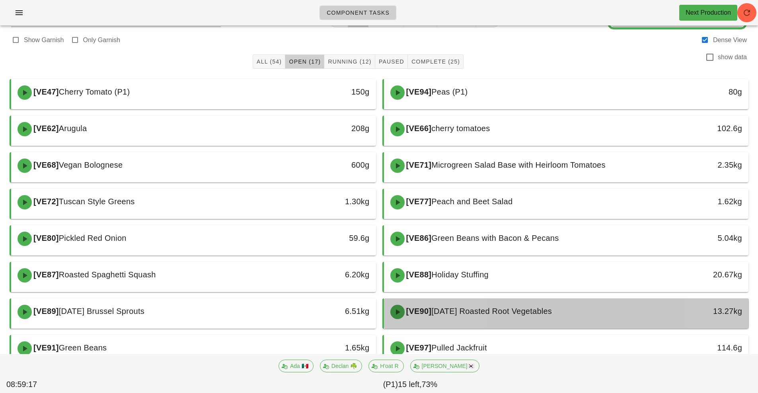
scroll to position [8, 0]
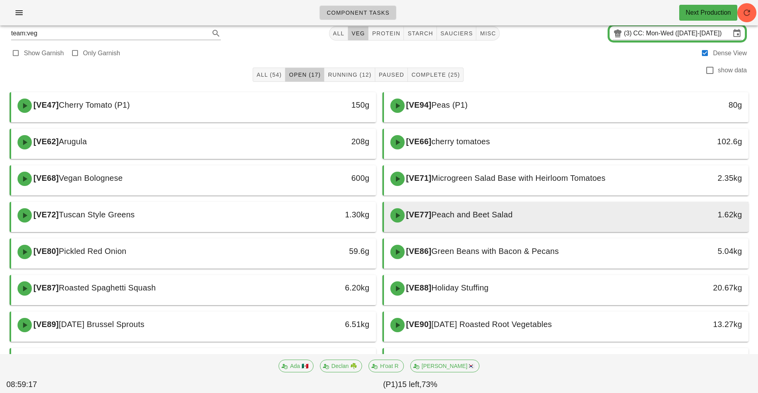
click at [558, 217] on div "[VE77] Peach and Beet Salad" at bounding box center [520, 216] width 271 height 24
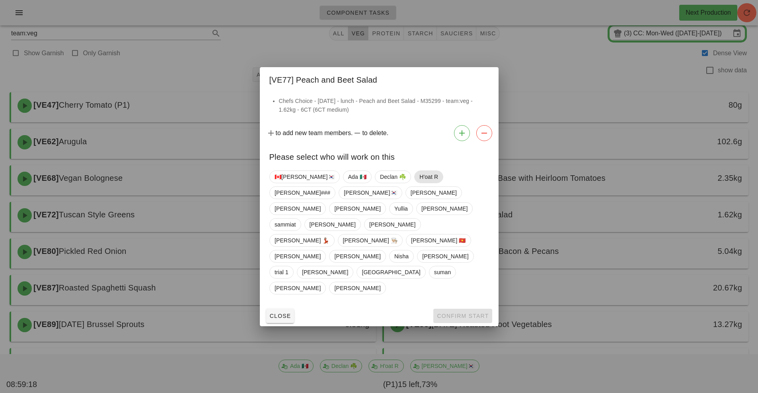
click at [419, 183] on span "H'oat R" at bounding box center [428, 177] width 19 height 12
click at [480, 313] on span "Confirm Start" at bounding box center [462, 316] width 52 height 6
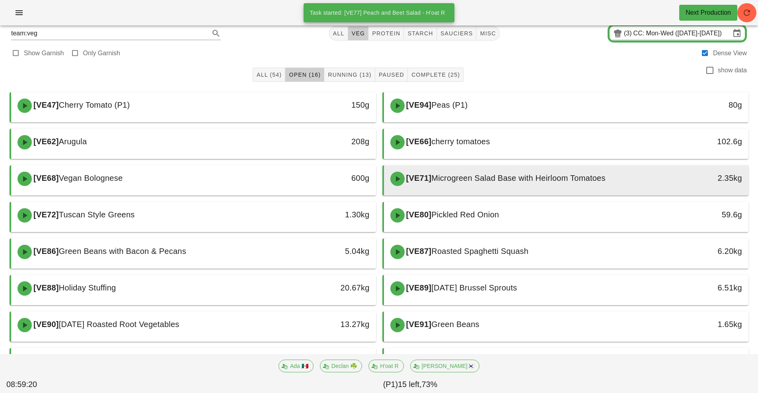
click at [533, 177] on span "Microgreen Salad Base with Heirloom Tomatoes" at bounding box center [518, 178] width 174 height 9
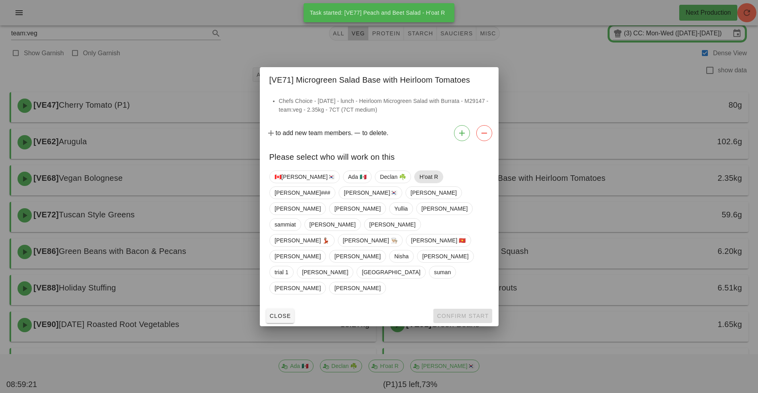
click at [419, 183] on span "H'oat R" at bounding box center [428, 177] width 19 height 12
click at [475, 313] on span "Confirm Start" at bounding box center [462, 316] width 52 height 6
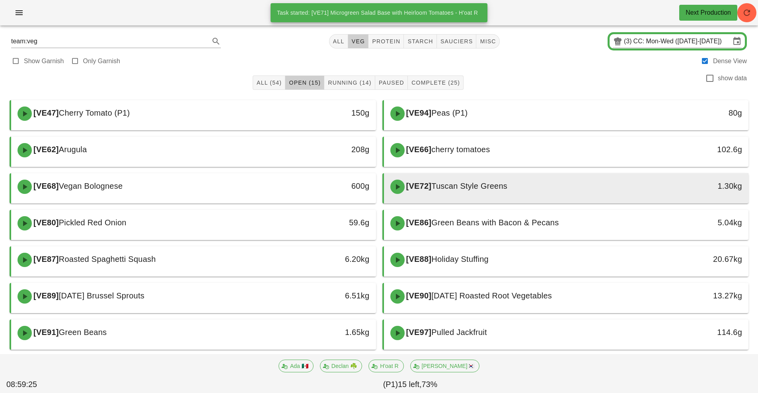
click at [497, 196] on div "[VE72] Tuscan Style Greens" at bounding box center [520, 187] width 271 height 24
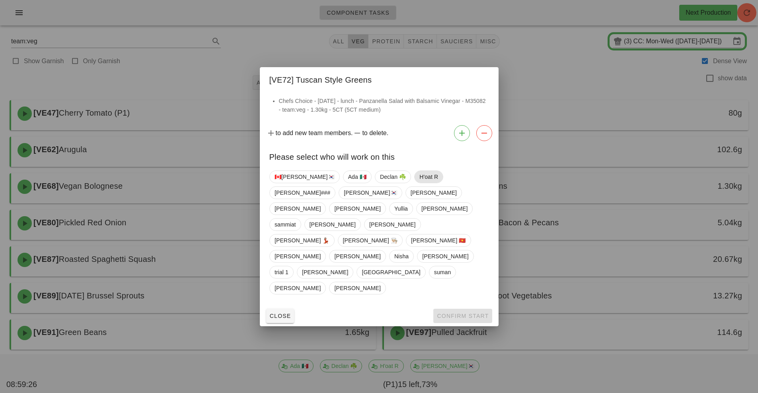
click at [419, 183] on span "H'oat R" at bounding box center [428, 177] width 19 height 12
click at [475, 313] on span "Confirm Start" at bounding box center [462, 316] width 52 height 6
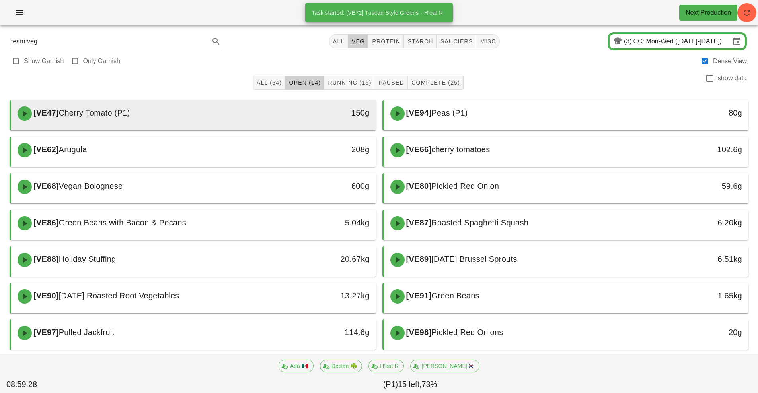
click at [298, 111] on div "150g" at bounding box center [328, 113] width 81 height 13
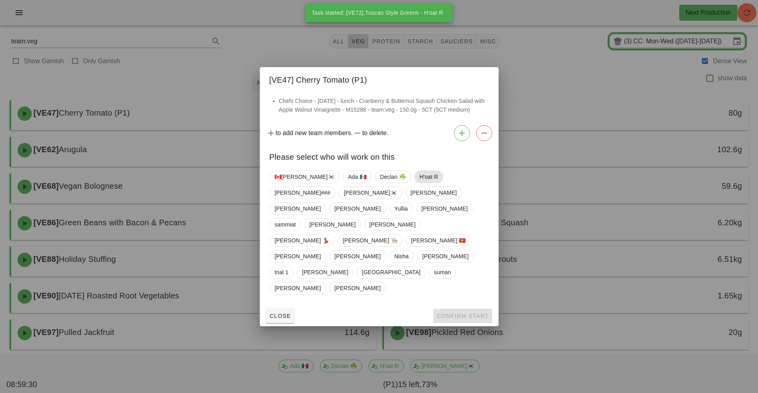
click at [419, 183] on span "H'oat R" at bounding box center [428, 177] width 19 height 12
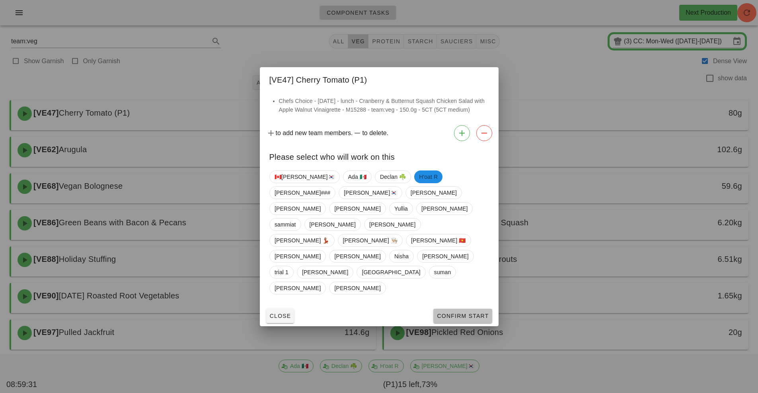
click at [467, 313] on span "Confirm Start" at bounding box center [462, 316] width 52 height 6
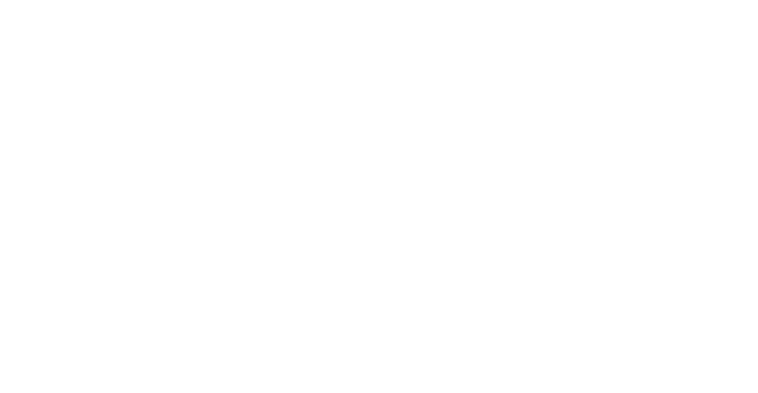
click at [520, 282] on div "Component Tasks Next Production team:veg All veg protein starch sauciers misc (…" at bounding box center [379, 196] width 758 height 393
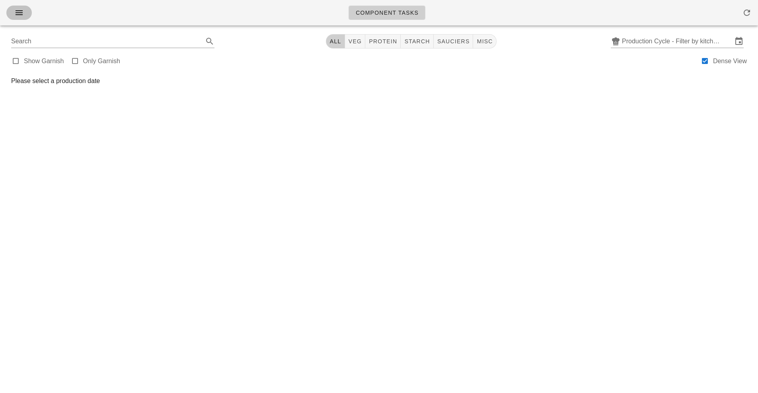
click at [25, 17] on span "button" at bounding box center [19, 13] width 13 height 10
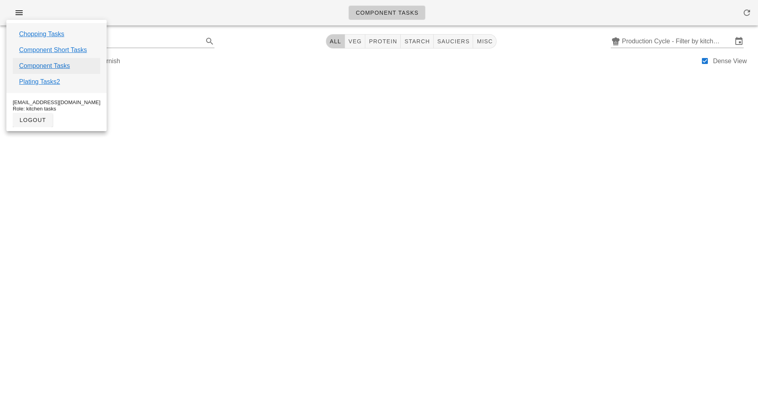
click at [64, 66] on link "Component Tasks" at bounding box center [44, 66] width 51 height 10
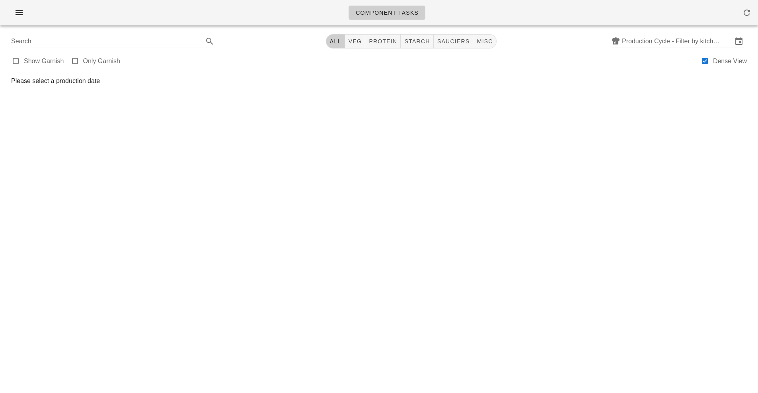
click at [657, 42] on input "Production Cycle - Filter by kitchen production schedules" at bounding box center [677, 41] width 111 height 13
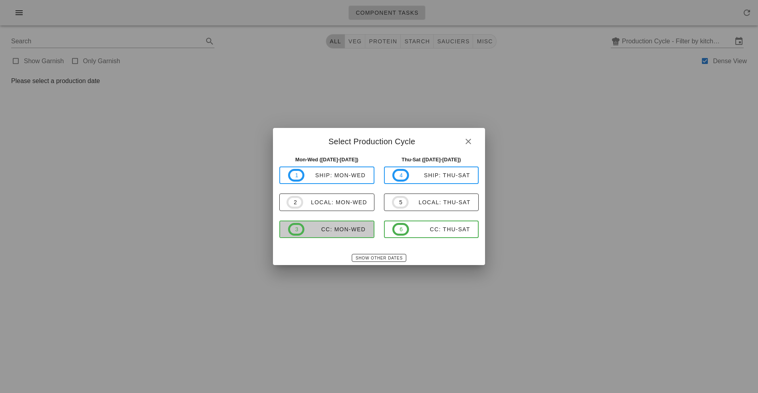
click at [360, 234] on span "3 CC: Mon-Wed" at bounding box center [327, 229] width 78 height 13
type input "CC: Mon-Wed ([DATE]-[DATE])"
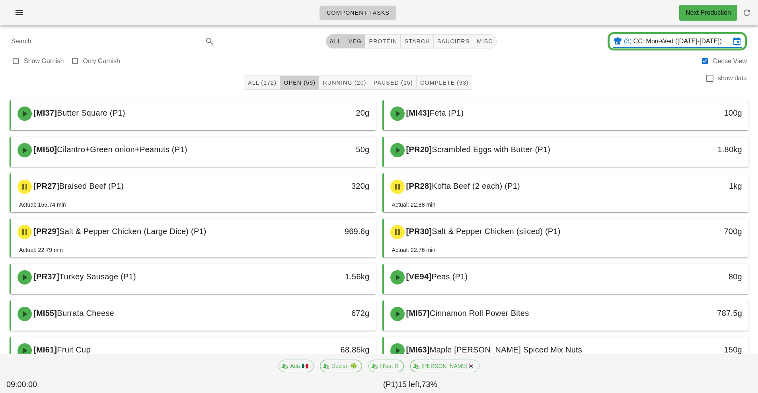
click at [356, 41] on span "veg" at bounding box center [355, 41] width 14 height 6
type input "team:veg"
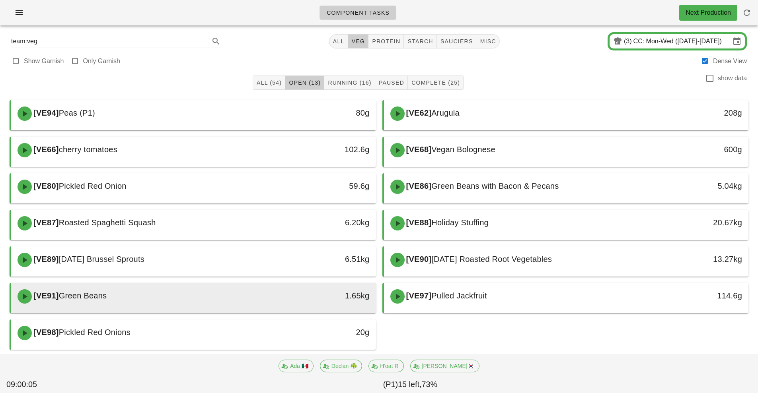
click at [357, 297] on div "1.65kg" at bounding box center [328, 296] width 81 height 13
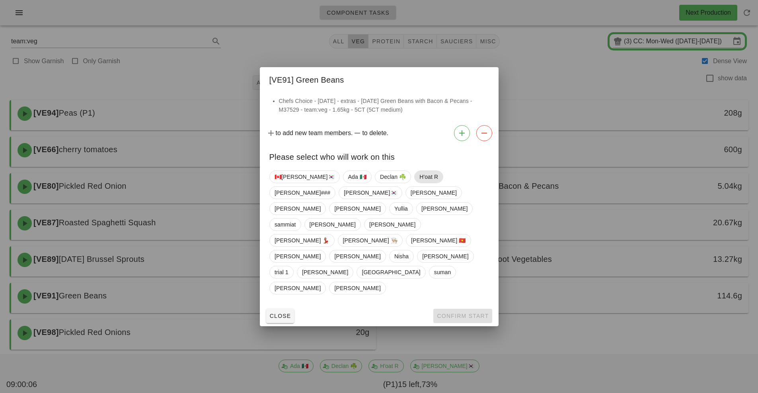
click at [419, 183] on span "H'oat R" at bounding box center [428, 177] width 19 height 12
click at [489, 309] on button "Confirm Start" at bounding box center [462, 316] width 58 height 14
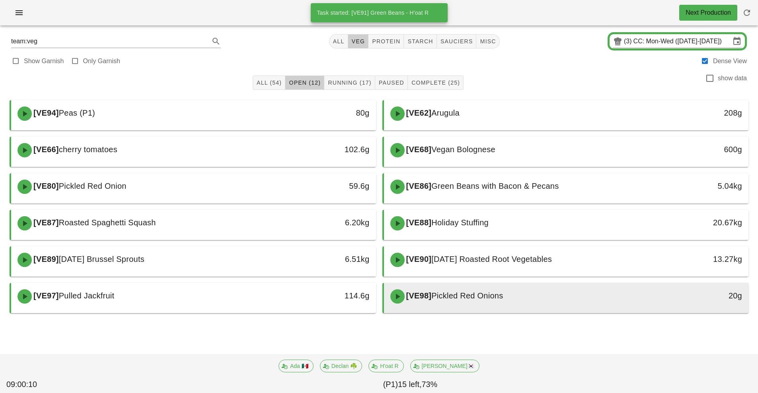
click at [538, 296] on div "[VE98] Pickled Red Onions" at bounding box center [520, 297] width 271 height 24
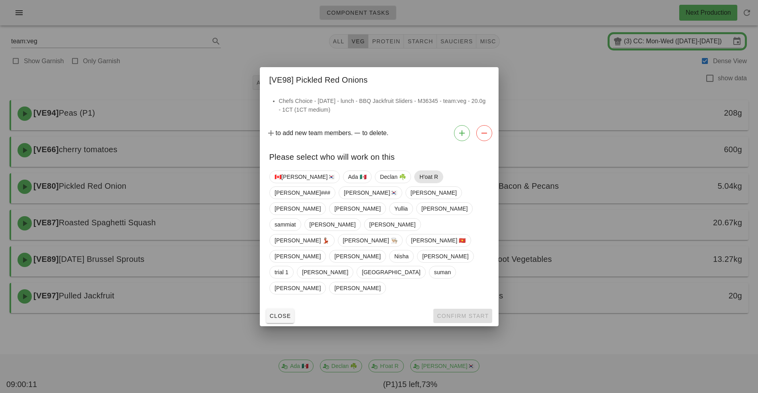
click at [419, 183] on span "H'oat R" at bounding box center [428, 177] width 19 height 12
click at [469, 313] on span "Confirm Start" at bounding box center [462, 316] width 52 height 6
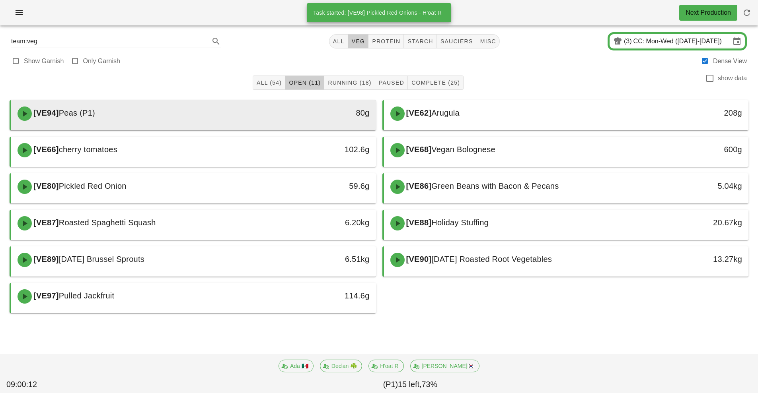
click at [292, 107] on div "80g" at bounding box center [328, 113] width 81 height 13
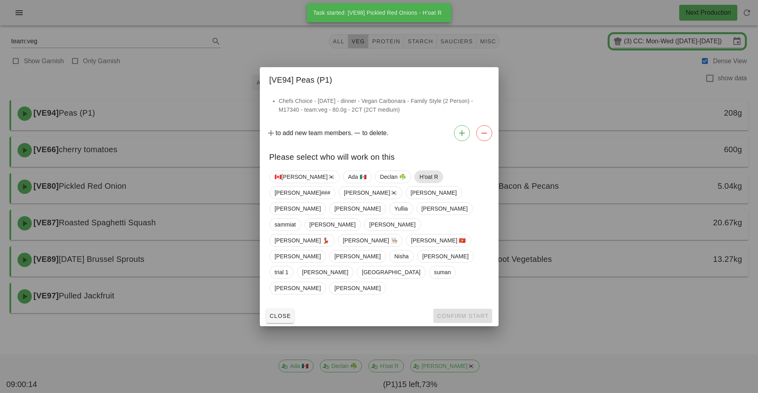
click at [419, 183] on span "H'oat R" at bounding box center [428, 177] width 19 height 12
click at [477, 313] on span "Confirm Start" at bounding box center [462, 316] width 52 height 6
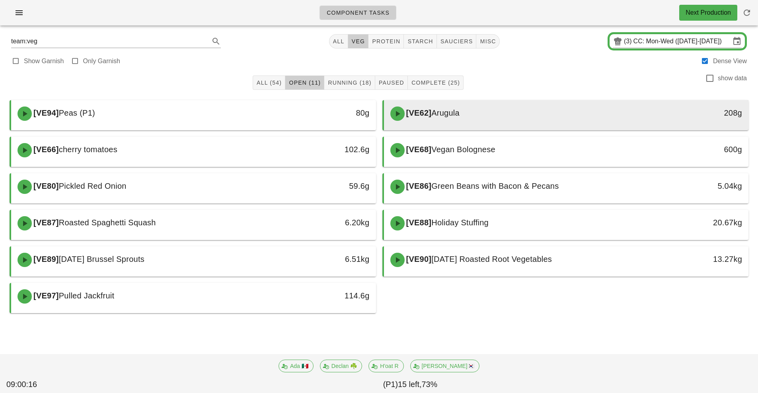
click at [503, 112] on div "[VE62] Arugula" at bounding box center [520, 114] width 271 height 24
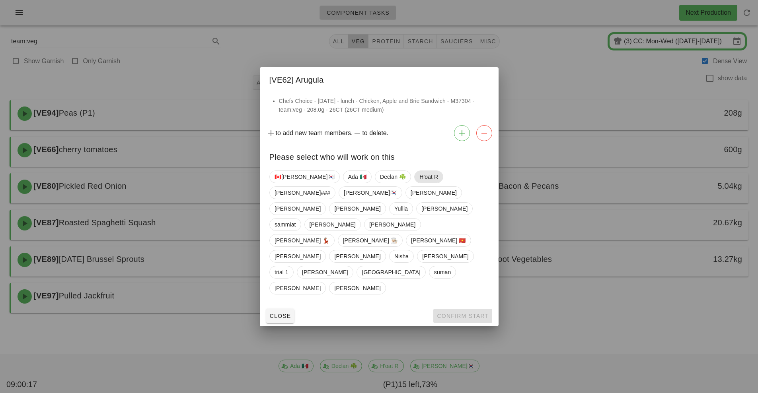
click at [419, 183] on span "H'oat R" at bounding box center [428, 177] width 19 height 12
click at [475, 309] on button "Confirm Start" at bounding box center [462, 316] width 58 height 14
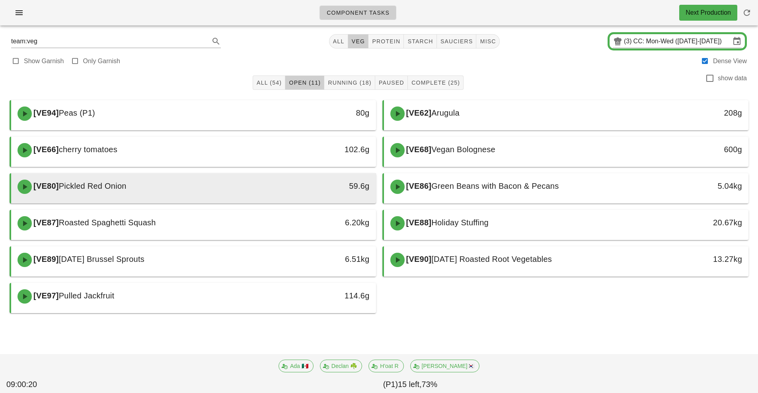
click at [249, 182] on div "[VE80] Pickled Red Onion" at bounding box center [148, 187] width 271 height 24
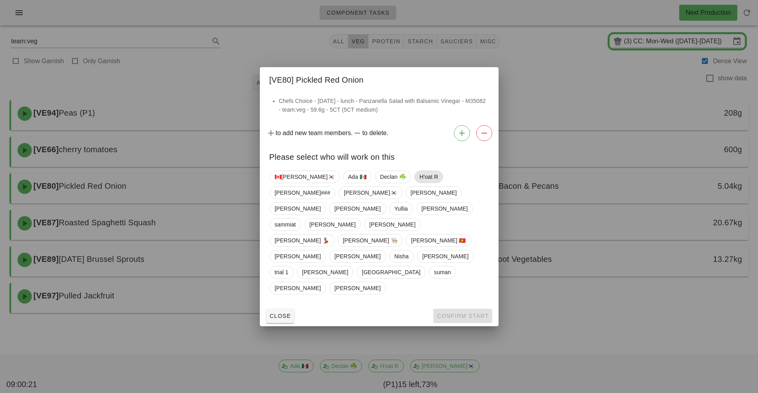
click at [419, 183] on span "H'oat R" at bounding box center [428, 177] width 19 height 12
click at [485, 309] on button "Confirm Start" at bounding box center [462, 316] width 58 height 14
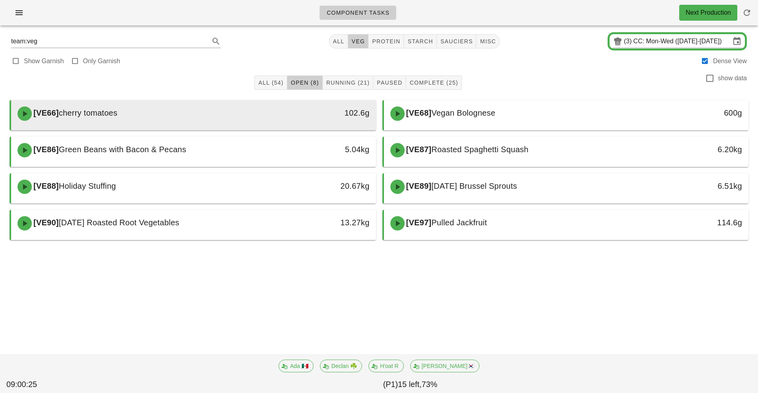
click at [332, 117] on div "102.6g" at bounding box center [328, 113] width 81 height 13
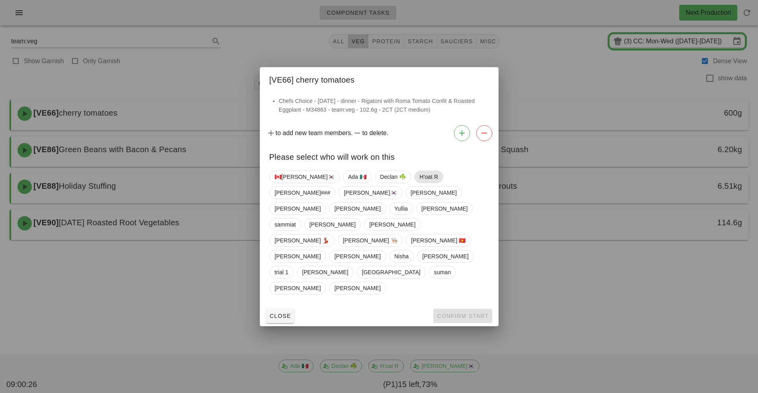
click at [419, 183] on span "H'oat R" at bounding box center [428, 177] width 19 height 12
click at [479, 313] on span "Confirm Start" at bounding box center [462, 316] width 52 height 6
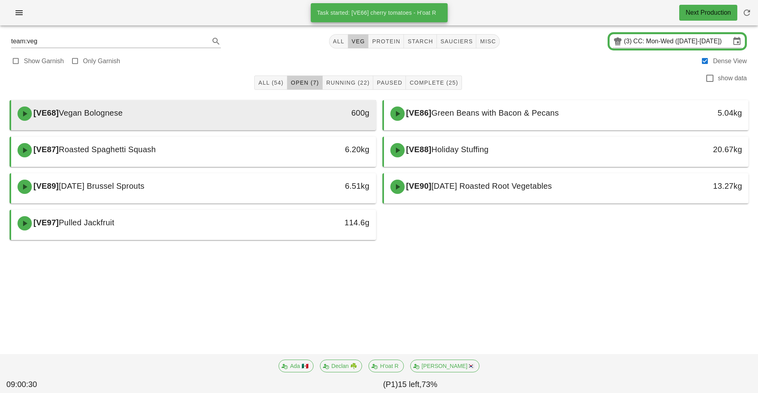
click at [220, 117] on div "[VE68] Vegan Bolognese" at bounding box center [148, 114] width 271 height 24
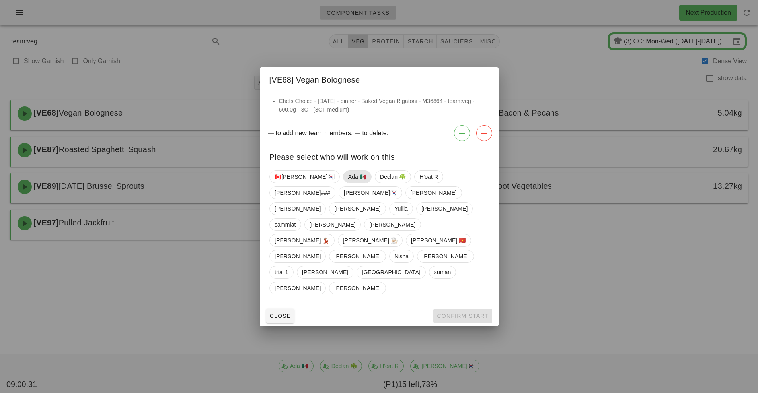
click at [348, 183] on span "Ada 🇲🇽" at bounding box center [357, 177] width 18 height 12
click at [474, 309] on button "Confirm Start" at bounding box center [462, 316] width 58 height 14
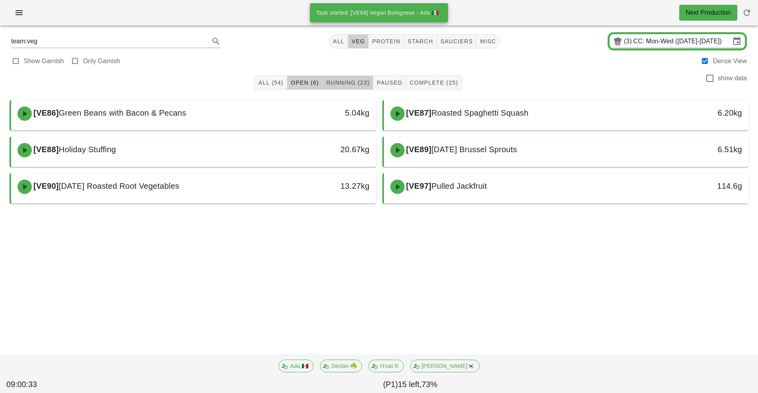
click at [346, 84] on span "Running (23)" at bounding box center [348, 83] width 44 height 6
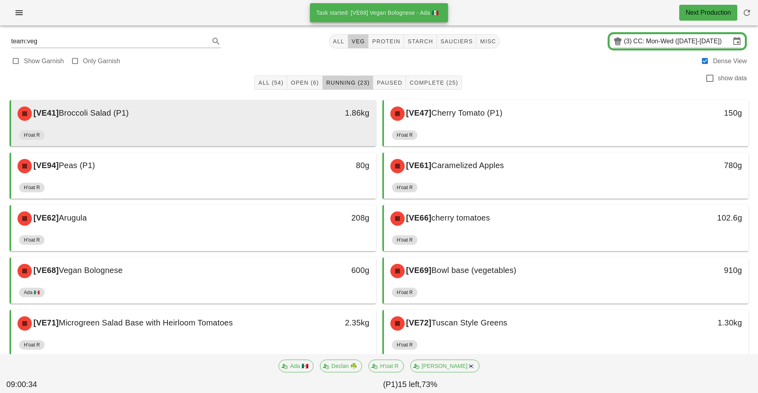
click at [295, 123] on div "1.86kg" at bounding box center [329, 114] width 90 height 24
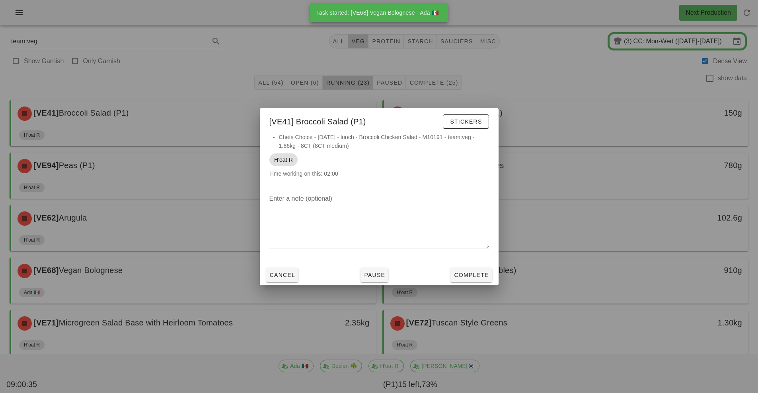
click at [605, 97] on div at bounding box center [379, 196] width 758 height 393
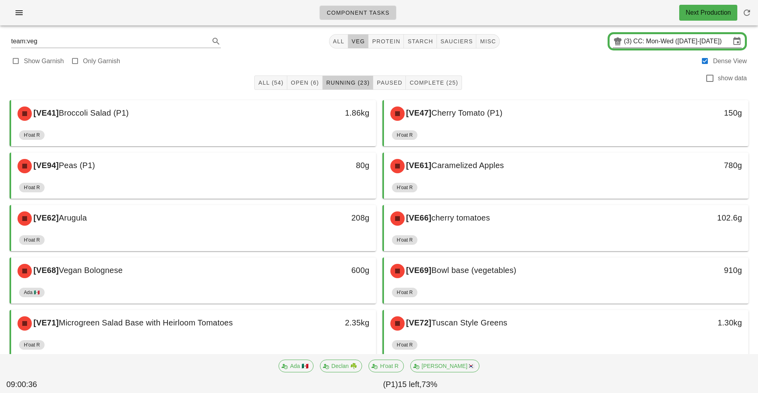
click at [634, 42] on input "CC: Mon-Wed ([DATE]-[DATE])" at bounding box center [681, 41] width 97 height 13
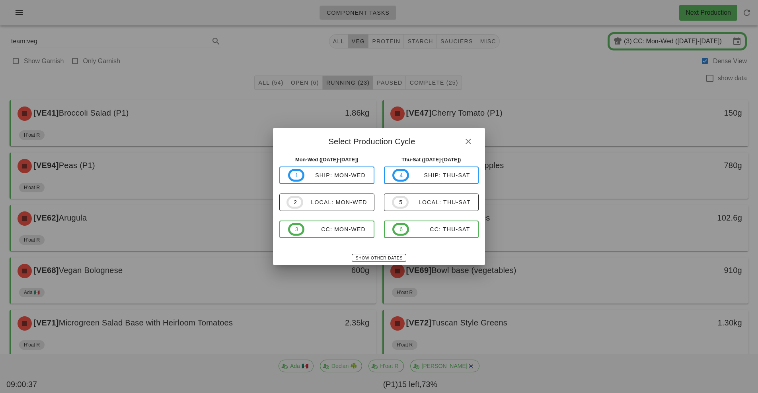
click at [598, 85] on div at bounding box center [379, 196] width 758 height 393
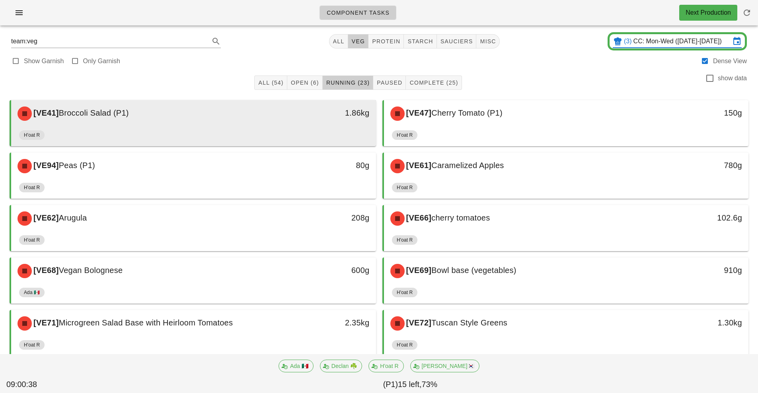
click at [298, 108] on div "1.86kg" at bounding box center [328, 113] width 81 height 13
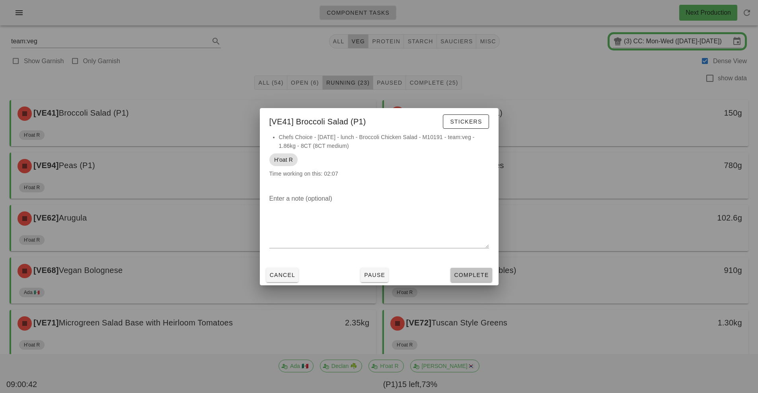
click at [478, 274] on span "Complete" at bounding box center [470, 275] width 35 height 6
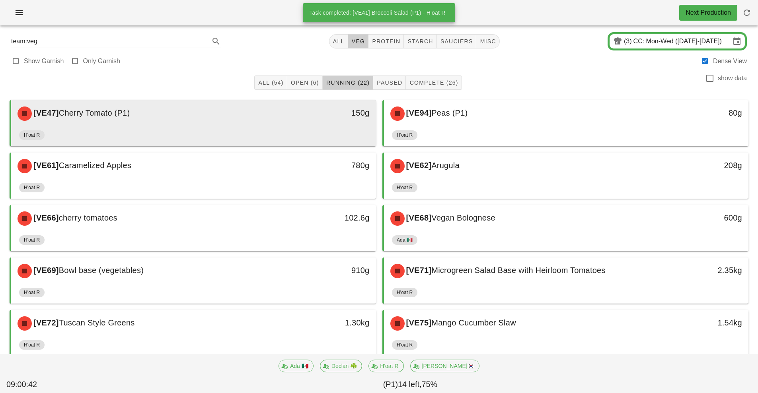
click at [238, 120] on div "[VE47] Cherry Tomato (P1)" at bounding box center [148, 114] width 271 height 24
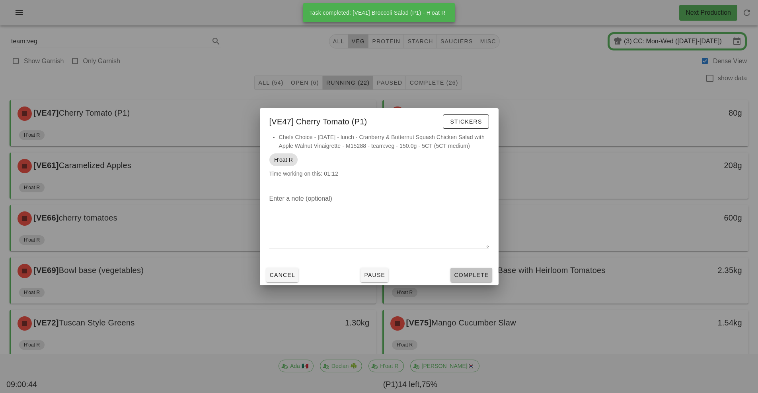
click at [473, 272] on span "Complete" at bounding box center [470, 275] width 35 height 6
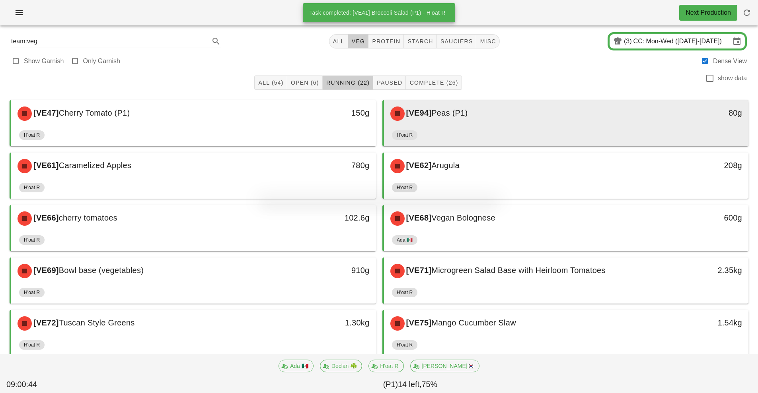
click at [385, 117] on div "[VE94] Peas (P1)" at bounding box center [520, 114] width 271 height 24
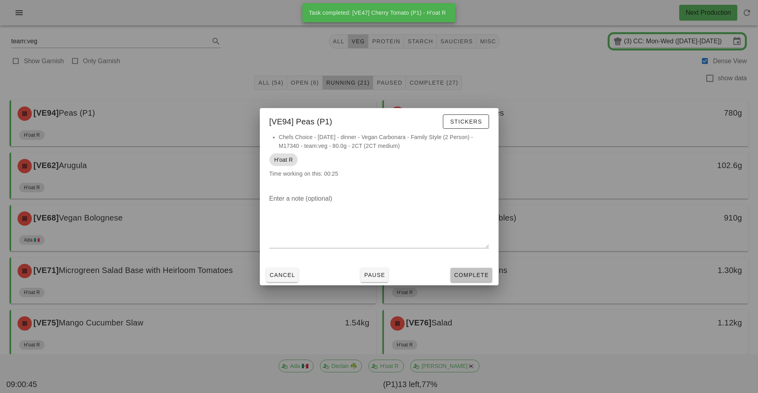
click at [471, 273] on span "Complete" at bounding box center [470, 275] width 35 height 6
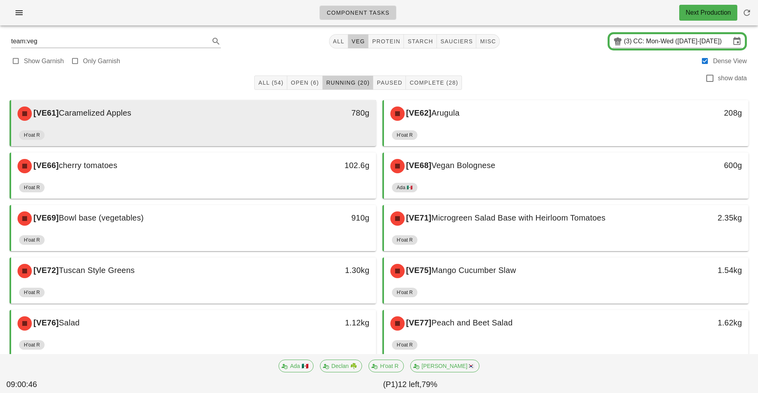
click at [306, 123] on div "780g" at bounding box center [329, 114] width 90 height 24
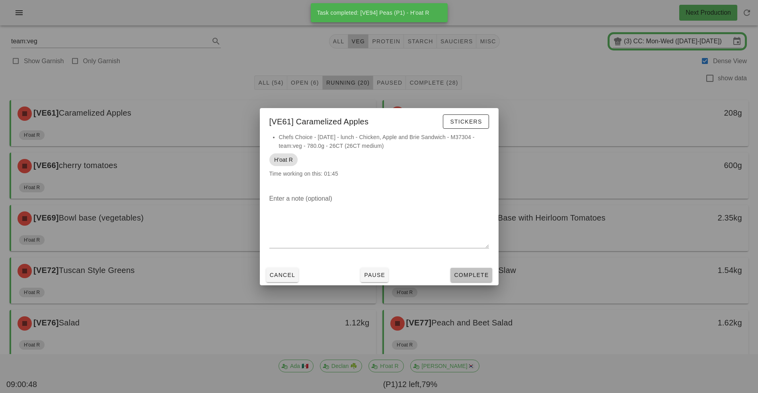
click at [486, 281] on button "Complete" at bounding box center [470, 275] width 41 height 14
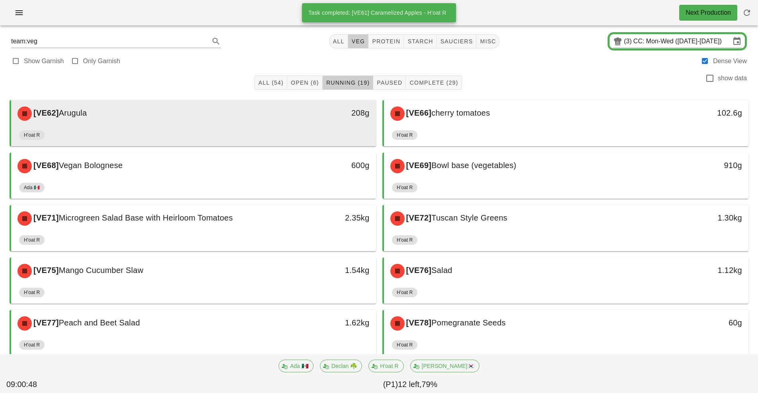
click at [303, 108] on div "208g" at bounding box center [328, 113] width 81 height 13
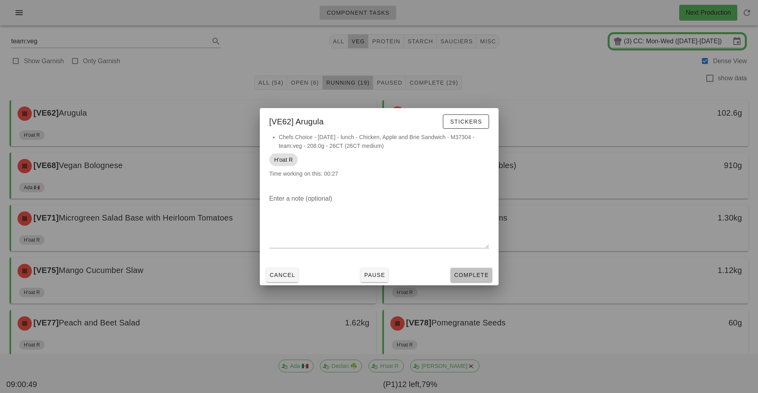
click at [478, 270] on button "Complete" at bounding box center [470, 275] width 41 height 14
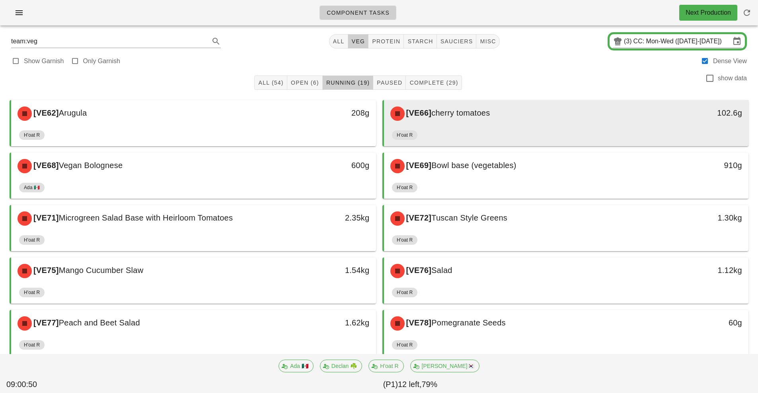
click at [385, 113] on div "[VE66] cherry tomatoes" at bounding box center [520, 114] width 271 height 24
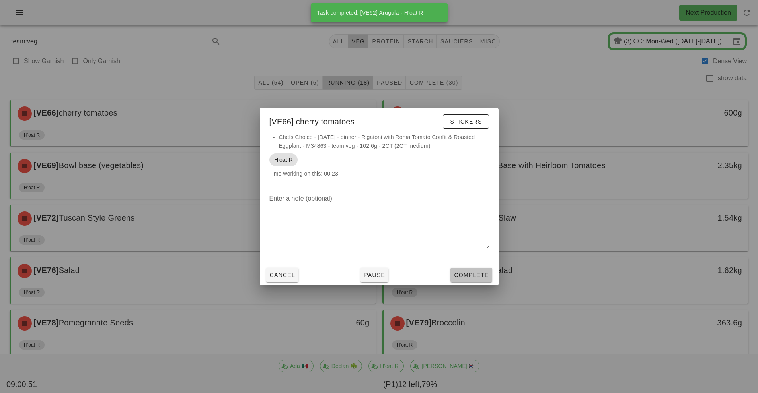
click at [482, 272] on span "Complete" at bounding box center [470, 275] width 35 height 6
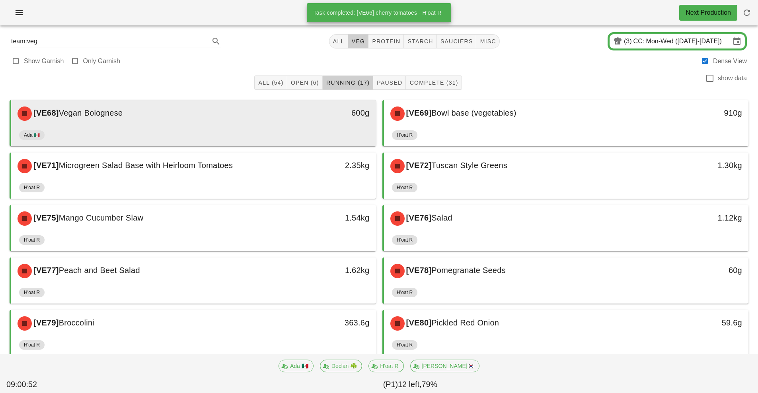
click at [253, 118] on div "[VE68] Vegan Bolognese" at bounding box center [148, 114] width 271 height 24
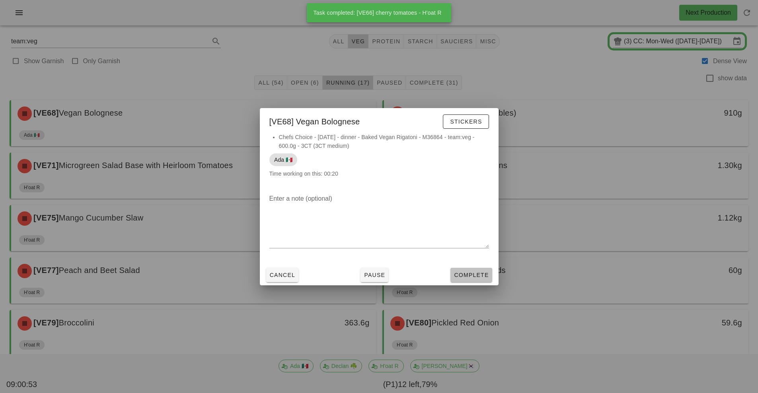
click at [470, 276] on span "Complete" at bounding box center [470, 275] width 35 height 6
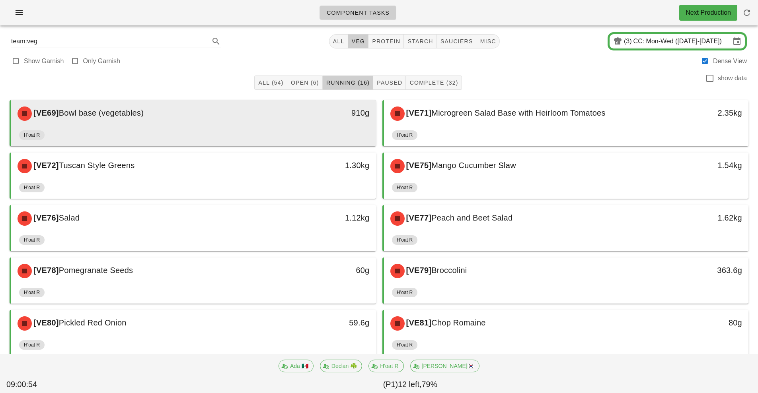
click at [302, 128] on div "H'oat R" at bounding box center [193, 136] width 349 height 19
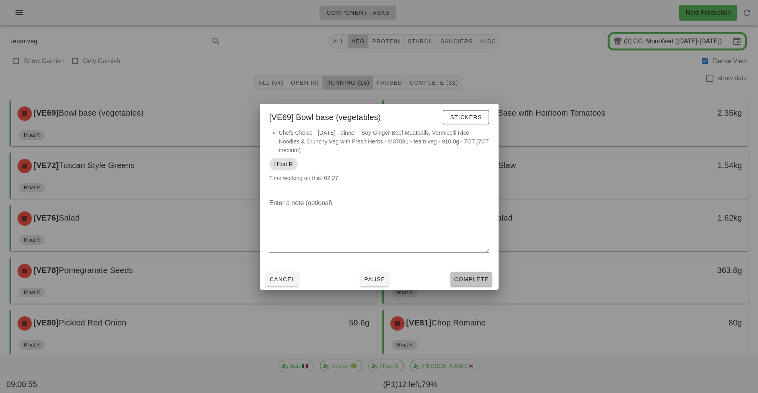
click at [477, 282] on span "Complete" at bounding box center [470, 279] width 35 height 6
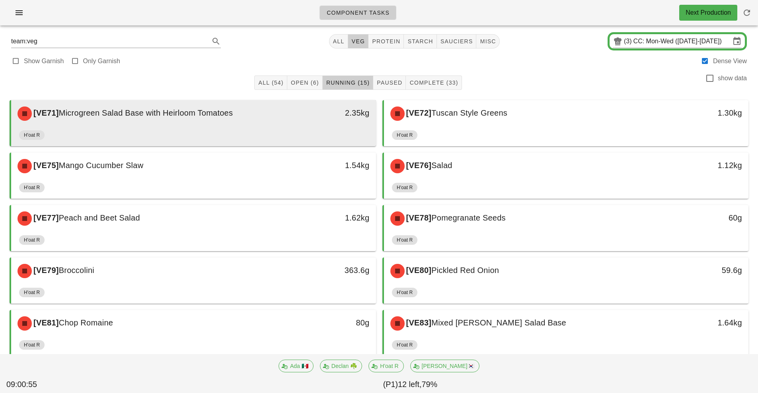
click at [308, 115] on div "2.35kg" at bounding box center [328, 113] width 81 height 13
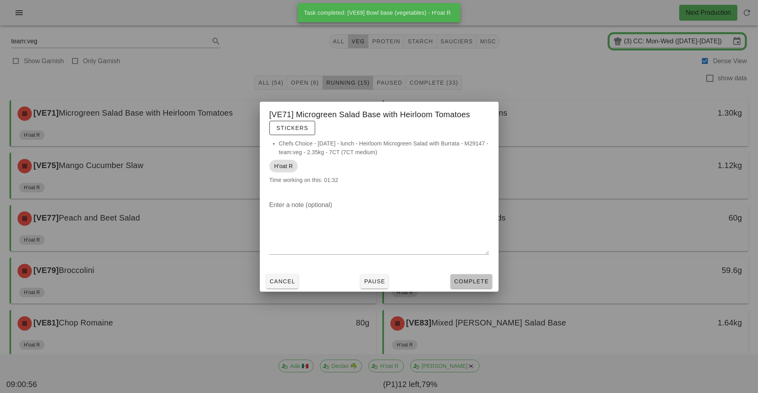
click at [483, 283] on span "Complete" at bounding box center [470, 281] width 35 height 6
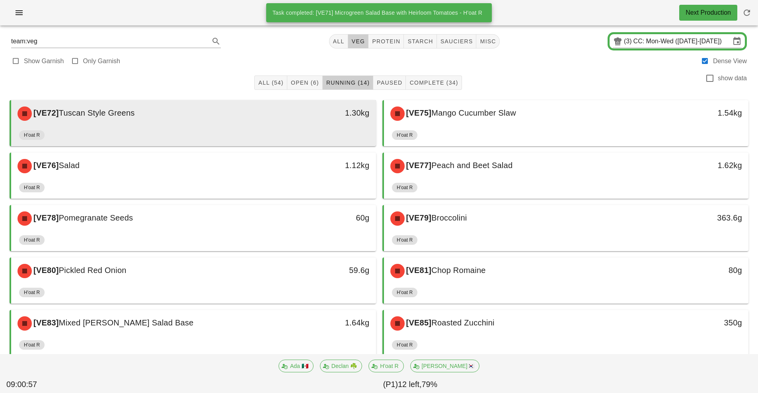
click at [231, 114] on div "[VE72] Tuscan Style Greens" at bounding box center [148, 114] width 271 height 24
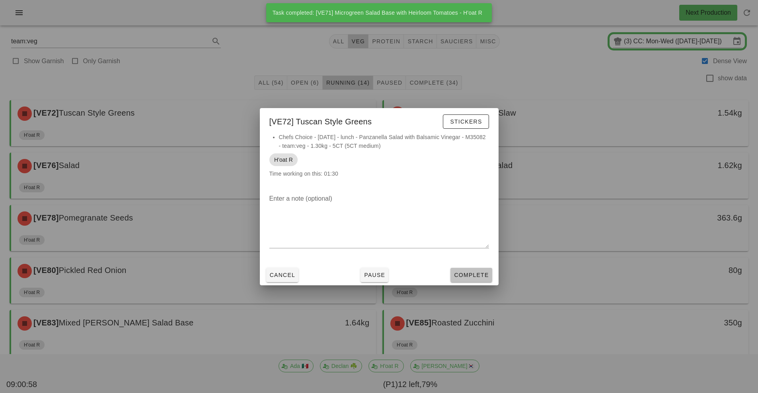
click at [480, 268] on button "Complete" at bounding box center [470, 275] width 41 height 14
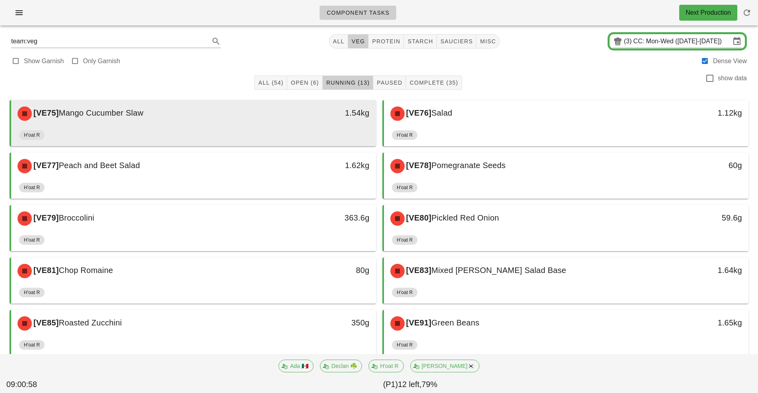
click at [231, 117] on div "[VE75] Mango Cucumber Slaw" at bounding box center [148, 114] width 271 height 24
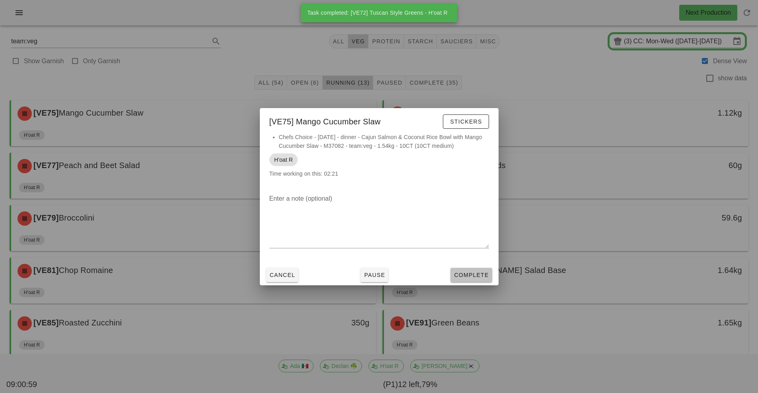
click at [475, 274] on span "Complete" at bounding box center [470, 275] width 35 height 6
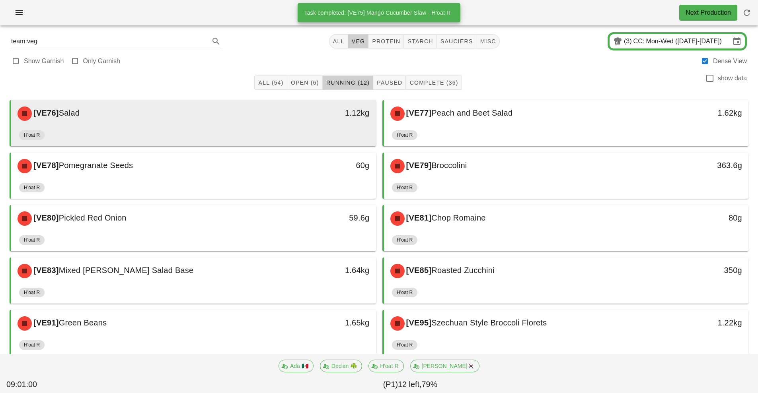
click at [253, 110] on div "[VE76] Salad" at bounding box center [148, 114] width 271 height 24
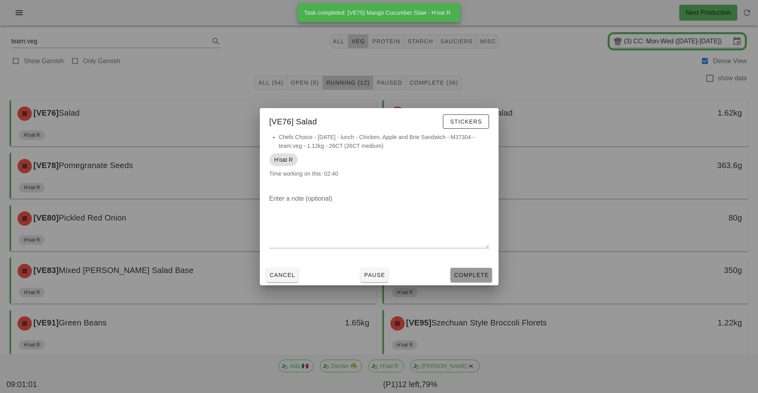
click at [466, 274] on span "Complete" at bounding box center [470, 275] width 35 height 6
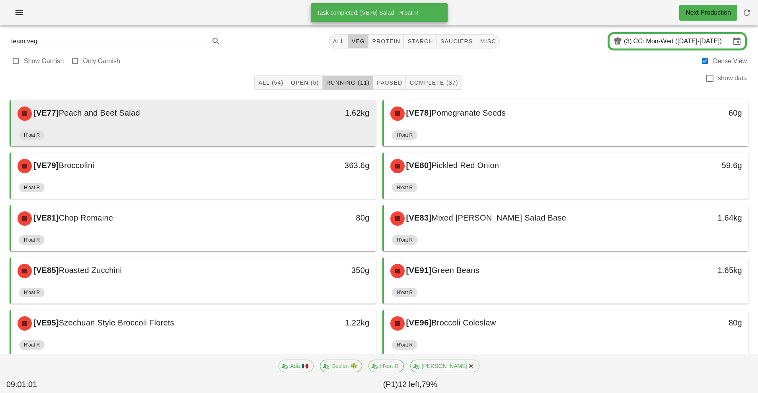
click at [245, 109] on div "[VE77] Peach and Beet Salad" at bounding box center [148, 114] width 271 height 24
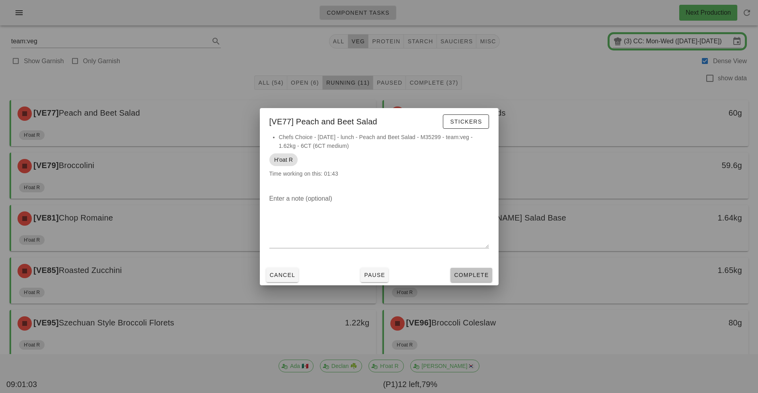
click at [474, 277] on span "Complete" at bounding box center [470, 275] width 35 height 6
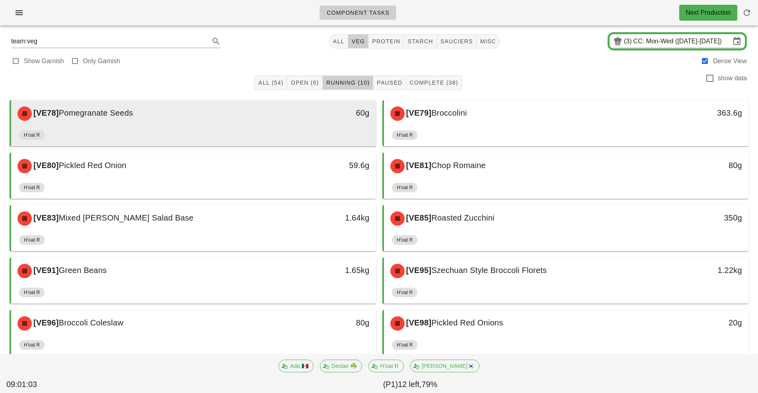
click at [249, 115] on div "[VE78] Pomegranate Seeds" at bounding box center [148, 114] width 271 height 24
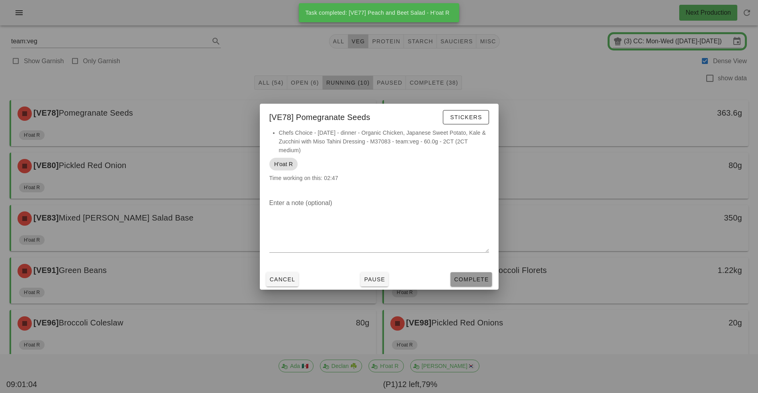
click at [476, 279] on span "Complete" at bounding box center [470, 279] width 35 height 6
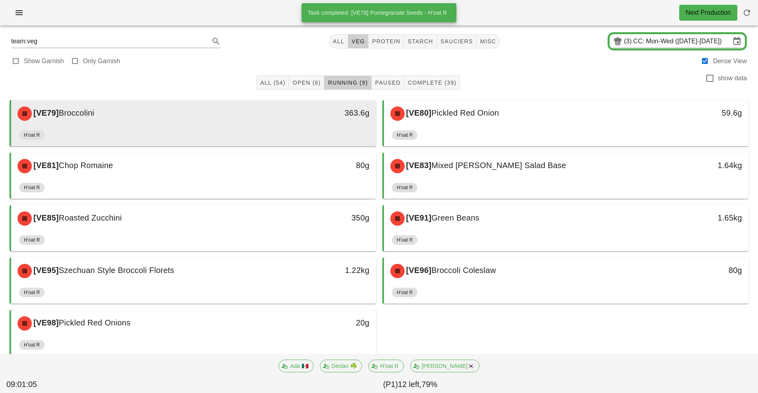
click at [206, 118] on div "[VE79] Broccolini" at bounding box center [148, 114] width 271 height 24
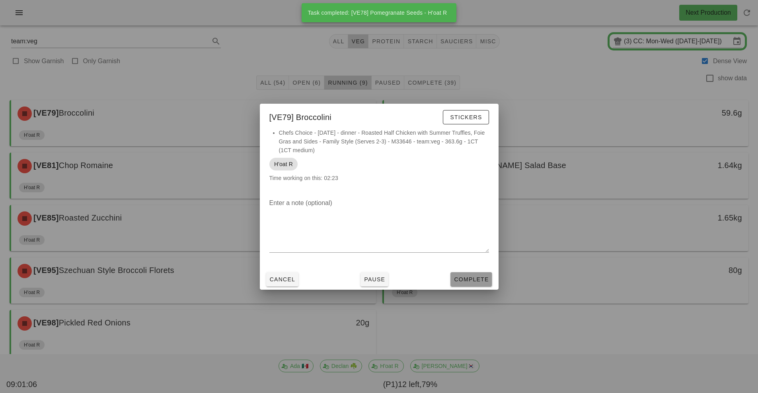
click at [477, 274] on button "Complete" at bounding box center [470, 279] width 41 height 14
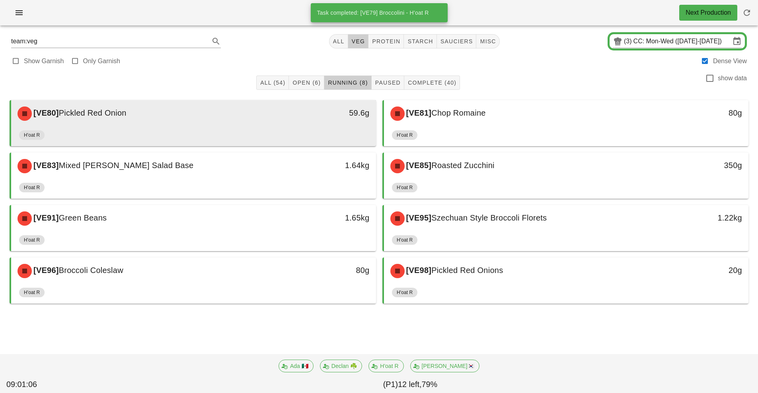
click at [268, 107] on div "[VE80] Pickled Red Onion" at bounding box center [148, 114] width 271 height 24
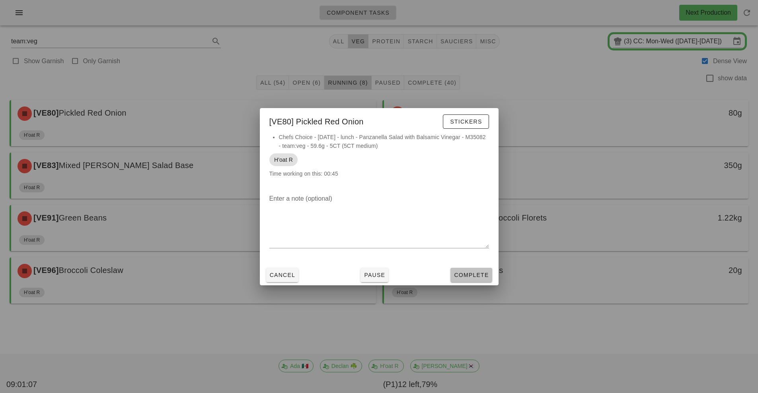
click at [475, 273] on span "Complete" at bounding box center [470, 275] width 35 height 6
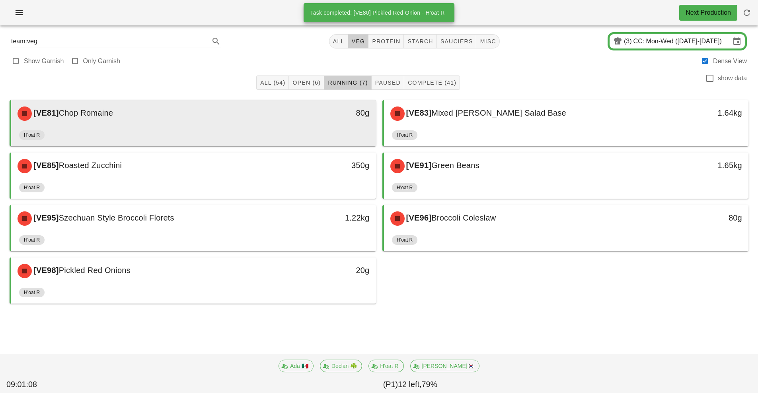
click at [272, 116] on div "[VE81] [PERSON_NAME]" at bounding box center [148, 114] width 271 height 24
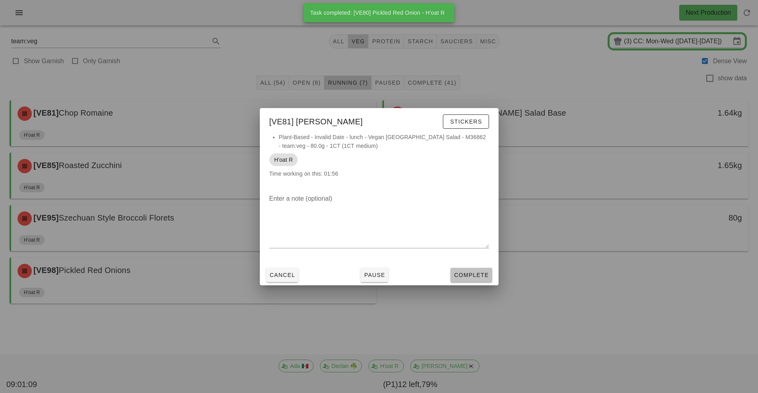
click at [475, 272] on span "Complete" at bounding box center [470, 275] width 35 height 6
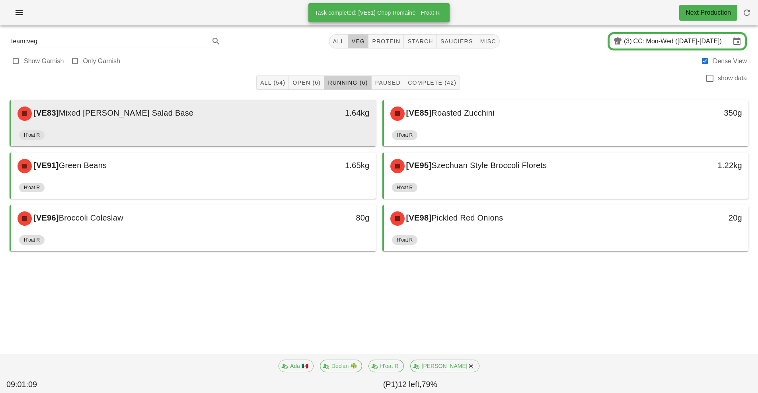
click at [243, 117] on div "[VE83] Mixed [PERSON_NAME] Salad Base" at bounding box center [148, 114] width 271 height 24
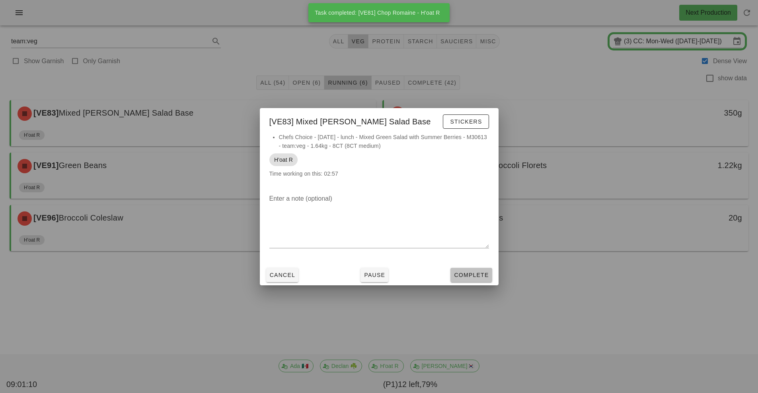
click at [471, 270] on button "Complete" at bounding box center [470, 275] width 41 height 14
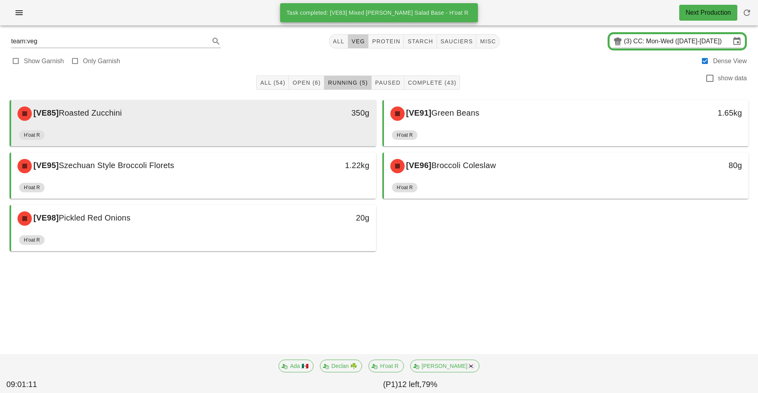
click at [216, 119] on div "[VE85] Roasted Zucchini" at bounding box center [148, 114] width 271 height 24
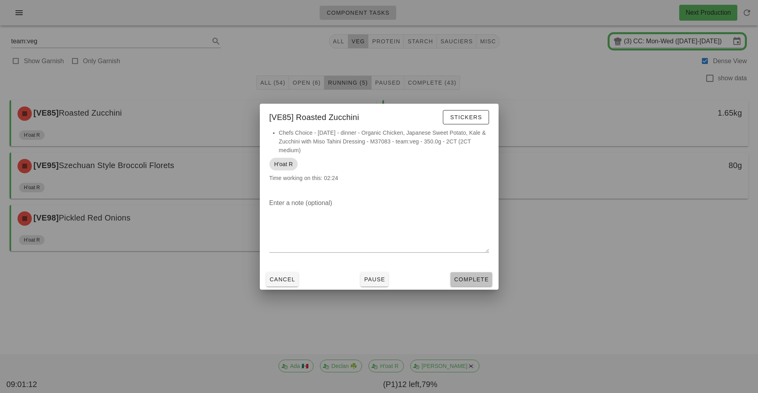
click at [466, 274] on button "Complete" at bounding box center [470, 279] width 41 height 14
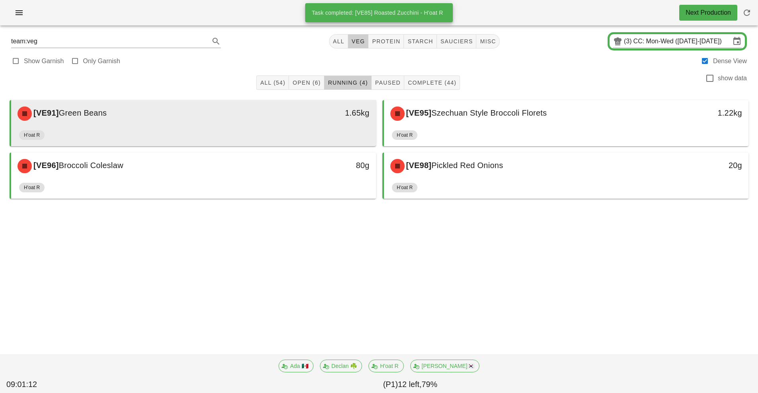
click at [224, 120] on div "[VE91] Green Beans" at bounding box center [148, 114] width 271 height 24
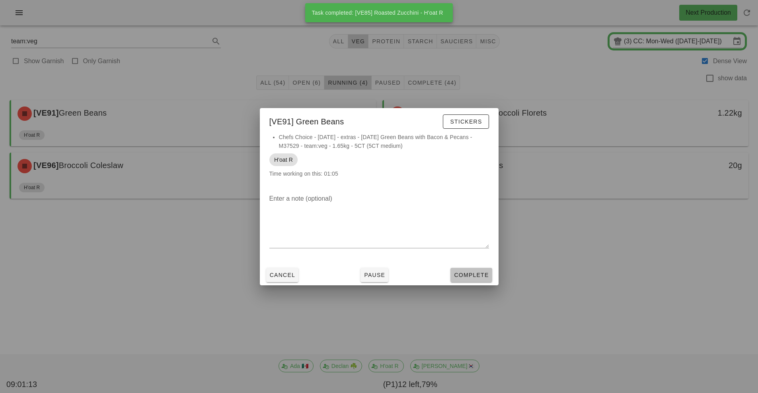
click at [462, 270] on button "Complete" at bounding box center [470, 275] width 41 height 14
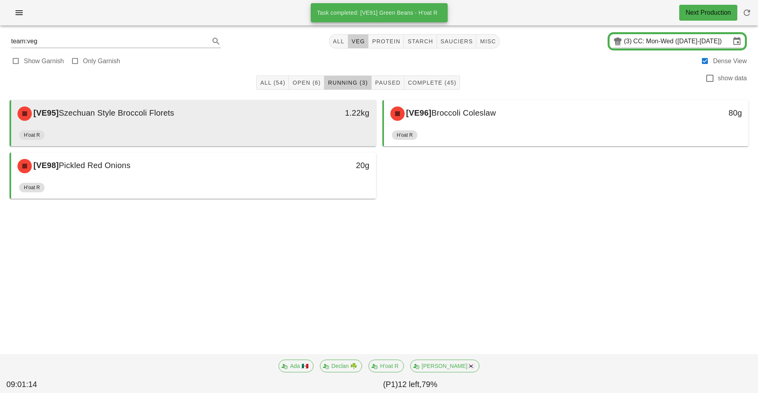
click at [220, 125] on div "[VE95] Szechuan Style Broccoli Florets" at bounding box center [148, 114] width 271 height 24
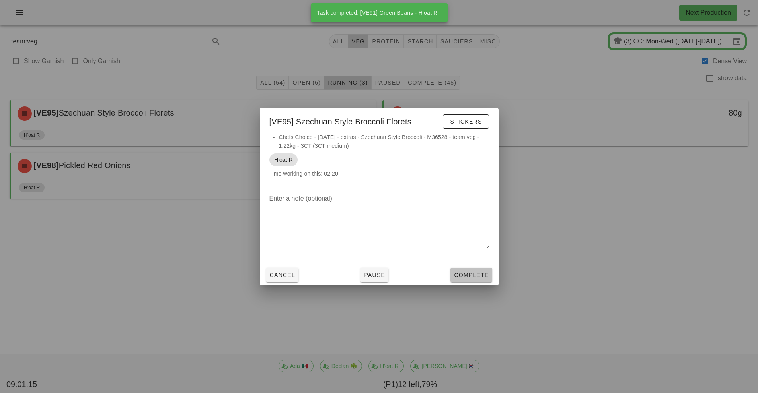
click at [463, 280] on button "Complete" at bounding box center [470, 275] width 41 height 14
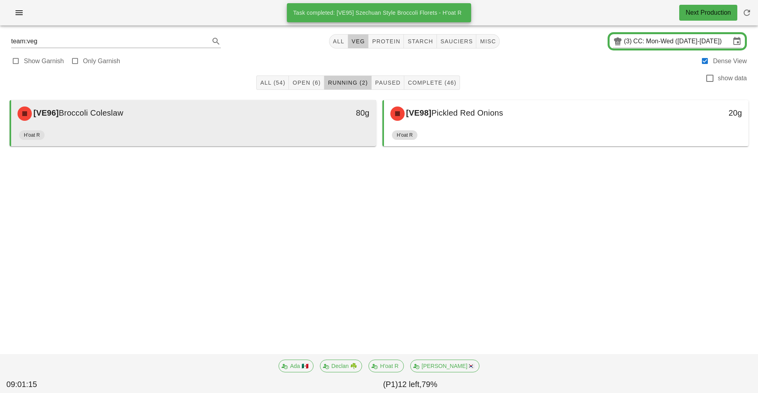
click at [255, 120] on div "[VE96] Broccoli Coleslaw" at bounding box center [148, 114] width 271 height 24
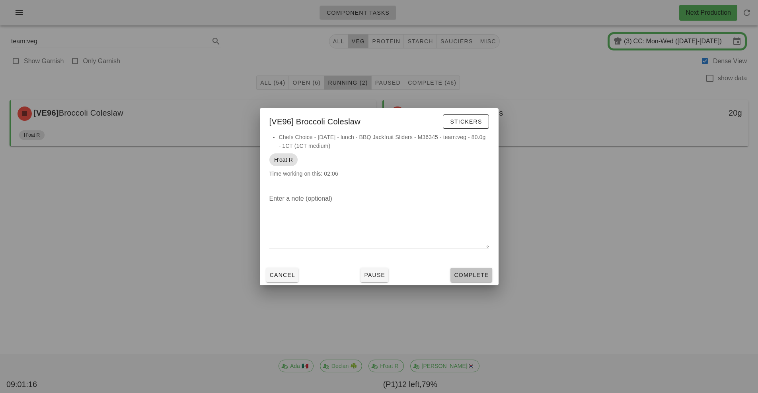
click at [470, 275] on span "Complete" at bounding box center [470, 275] width 35 height 6
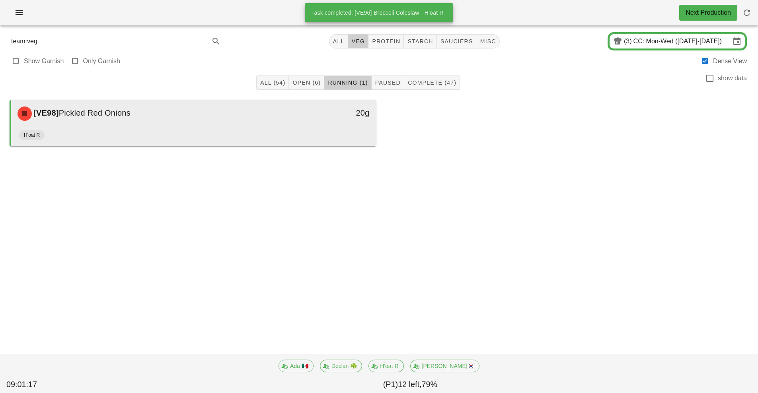
click at [297, 116] on div "20g" at bounding box center [328, 113] width 81 height 13
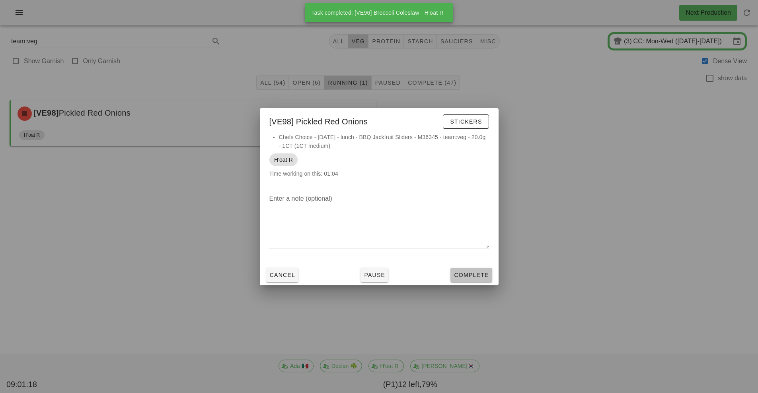
click at [478, 273] on span "Complete" at bounding box center [470, 275] width 35 height 6
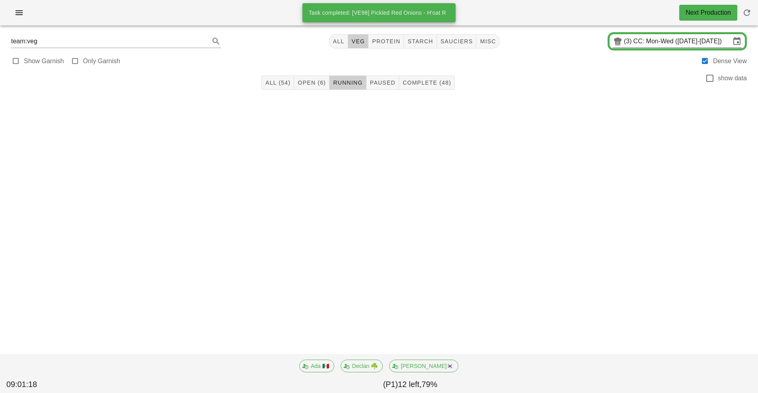
click at [646, 47] on input "CC: Mon-Wed ([DATE]-[DATE])" at bounding box center [681, 41] width 97 height 13
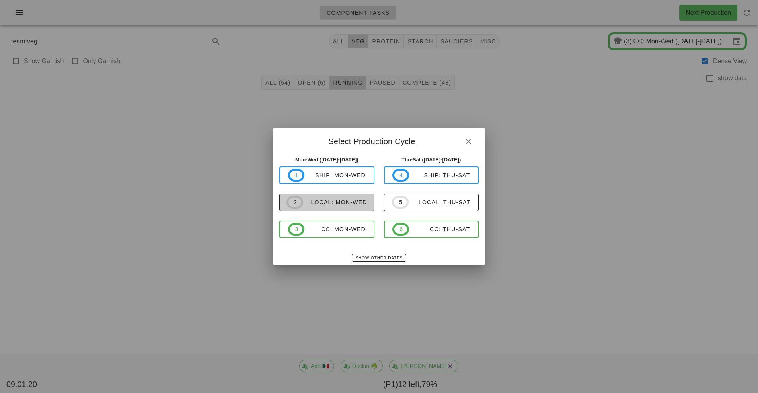
click at [358, 202] on div "local: Mon-Wed" at bounding box center [335, 202] width 64 height 6
type input "local: Mon-Wed ([DATE]-[DATE])"
